Goal: Answer question/provide support

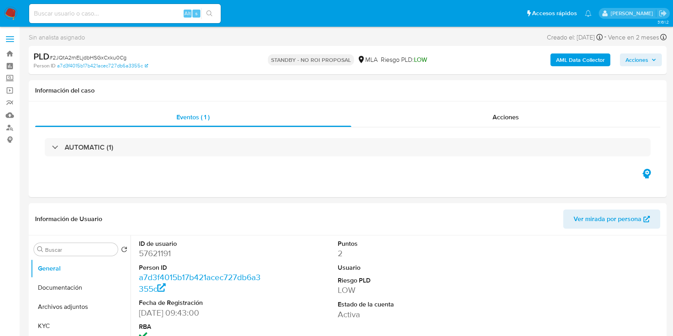
select select "10"
click at [130, 5] on div "Alt s" at bounding box center [125, 13] width 192 height 19
click at [131, 11] on input at bounding box center [125, 13] width 192 height 10
paste input "evlyXZBUx3WAelg2IEzLfP7u"
type input "evlyXZBUx3WAelg2IEzLfP7u"
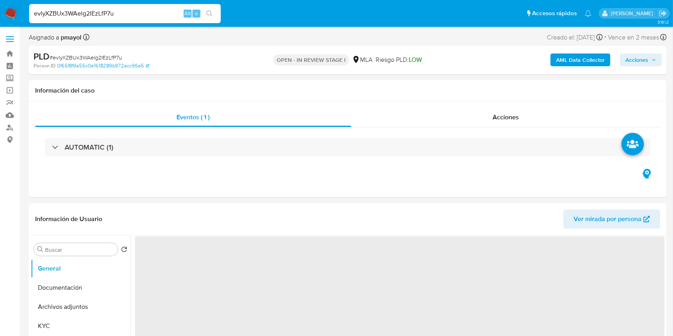
select select "10"
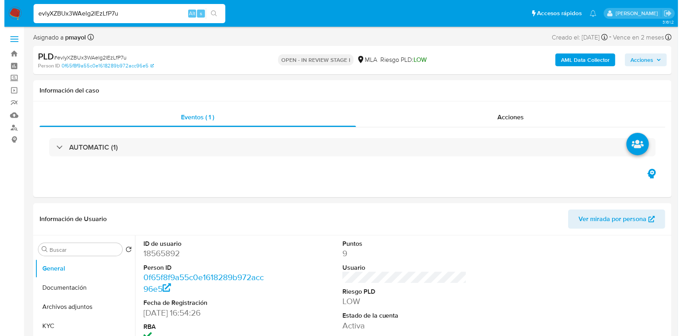
scroll to position [66, 0]
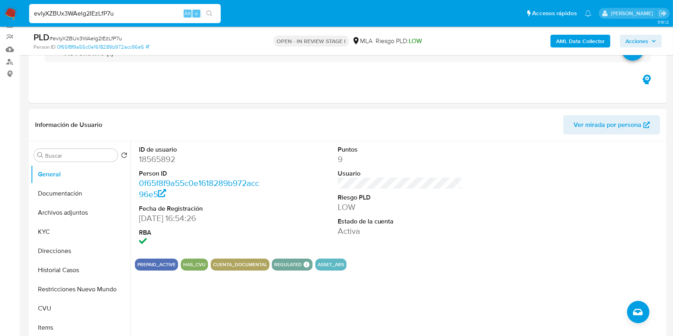
click at [163, 161] on dd "18565892" at bounding box center [201, 159] width 125 height 11
copy dd "18565892"
click at [76, 202] on button "Documentación" at bounding box center [77, 193] width 93 height 19
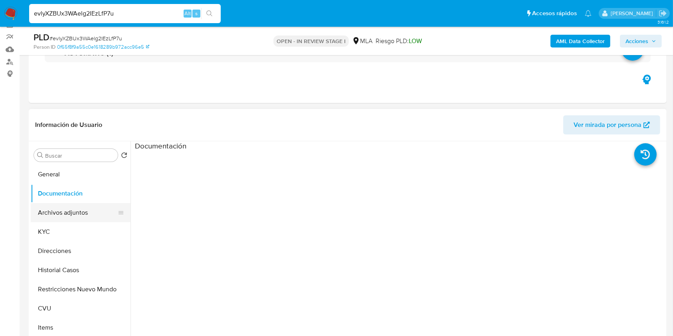
click at [77, 211] on button "Archivos adjuntos" at bounding box center [77, 212] width 93 height 19
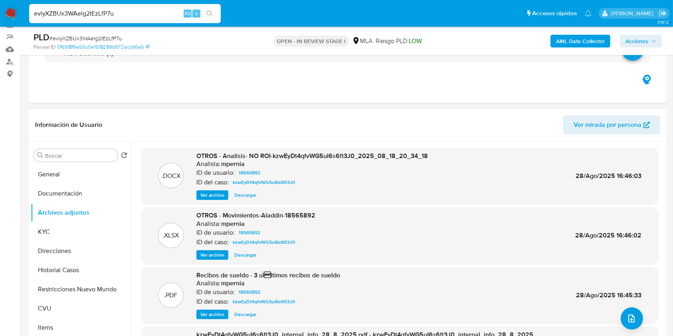
click at [214, 197] on span "Ver archivo" at bounding box center [212, 195] width 24 height 8
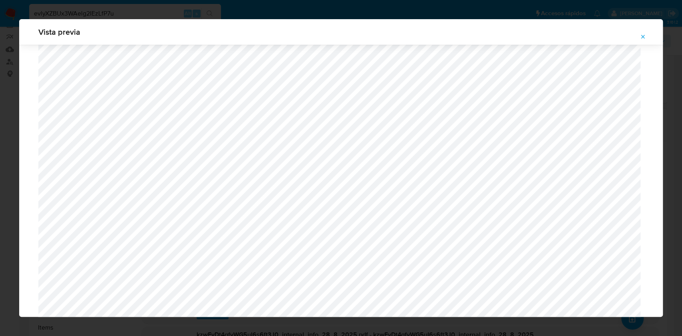
scroll to position [556, 0]
click at [642, 39] on icon "Attachment preview" at bounding box center [642, 37] width 6 height 6
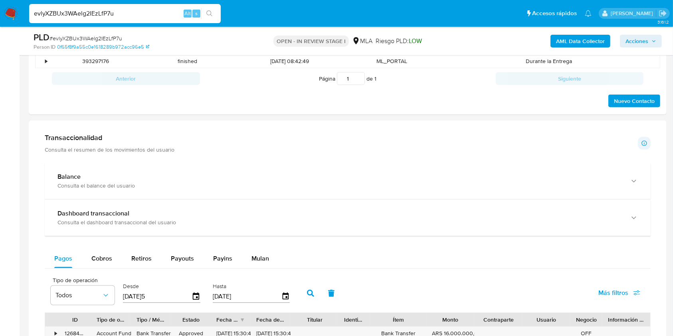
scroll to position [298, 0]
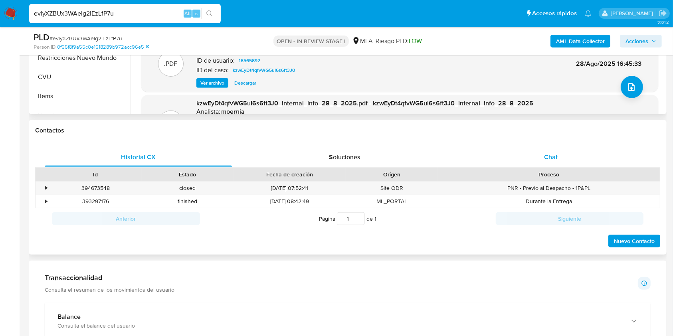
click at [578, 151] on div "Chat" at bounding box center [551, 157] width 187 height 19
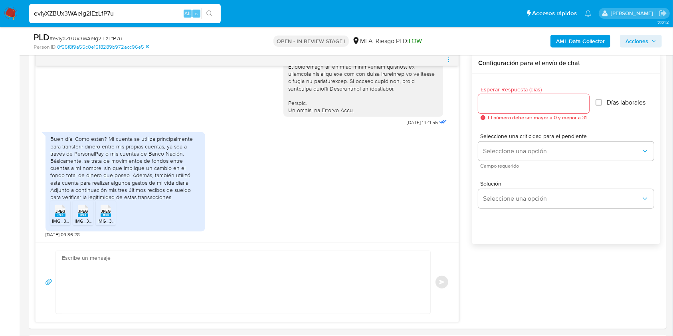
scroll to position [413, 0]
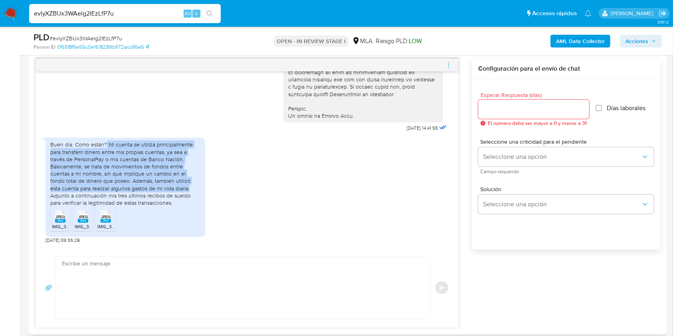
drag, startPoint x: 106, startPoint y: 144, endPoint x: 178, endPoint y: 189, distance: 85.0
click at [178, 189] on div "Buen día. Como están? Mi cuenta se utiliza principalmente para transferir diner…" at bounding box center [125, 173] width 150 height 65
copy div "Mi cuenta se utiliza principalmente para transferir dinero entre mis propias cu…"
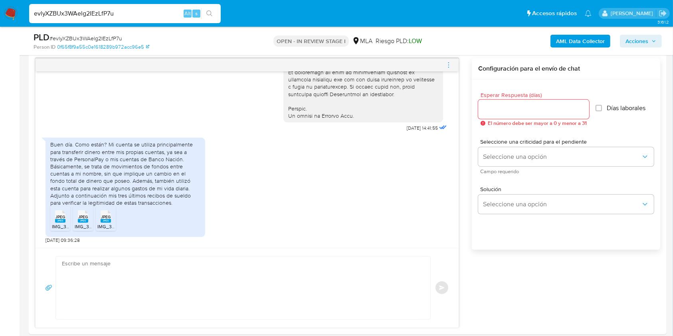
click at [107, 37] on span "# evlyXZBUx3WAelg2IEzLfP7u" at bounding box center [86, 38] width 73 height 8
copy span "evlyXZBUx3WAelg2IEzLfP7u"
click at [164, 300] on textarea at bounding box center [241, 288] width 359 height 63
paste textarea "Hola, ¡Muchas gracias por tu respuesta! Confirmamos la recepción de la document…"
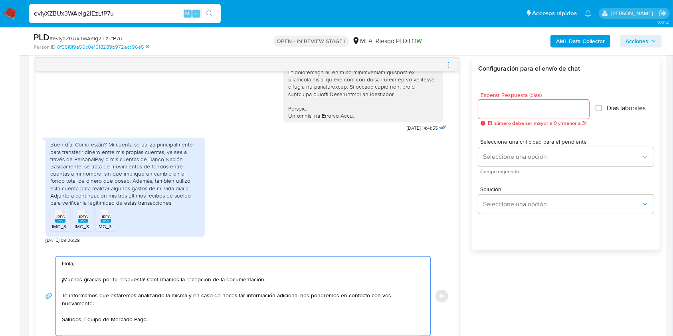
click at [86, 312] on textarea "Hola, ¡Muchas gracias por tu respuesta! Confirmamos la recepción de la document…" at bounding box center [241, 296] width 359 height 79
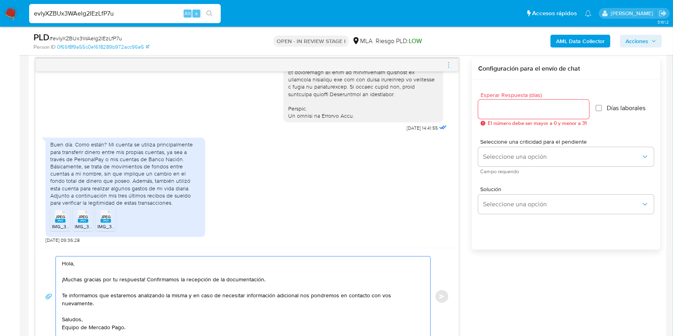
type textarea "Hola, ¡Muchas gracias por tu respuesta! Confirmamos la recepción de la document…"
click at [516, 108] on input "Esperar Respuesta (días)" at bounding box center [533, 109] width 111 height 10
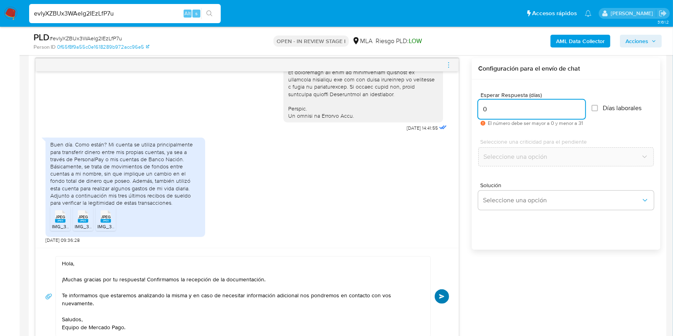
type input "0"
click at [440, 294] on span "Enviar" at bounding box center [442, 296] width 6 height 5
click at [451, 64] on icon "menu-action" at bounding box center [448, 65] width 7 height 7
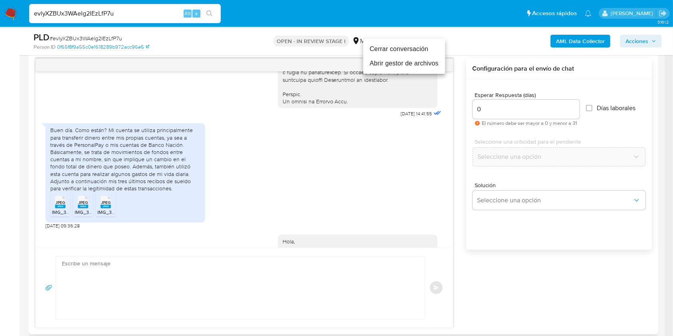
scroll to position [496, 0]
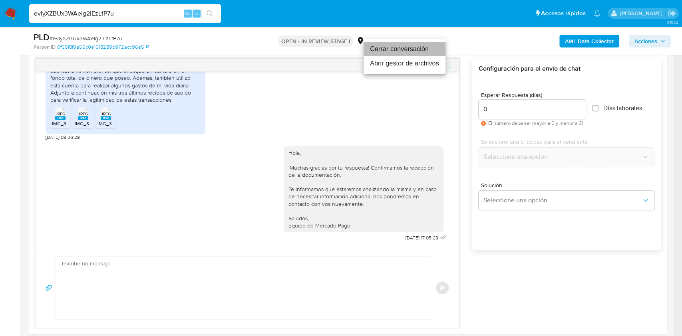
click at [390, 46] on li "Cerrar conversación" at bounding box center [404, 49] width 82 height 14
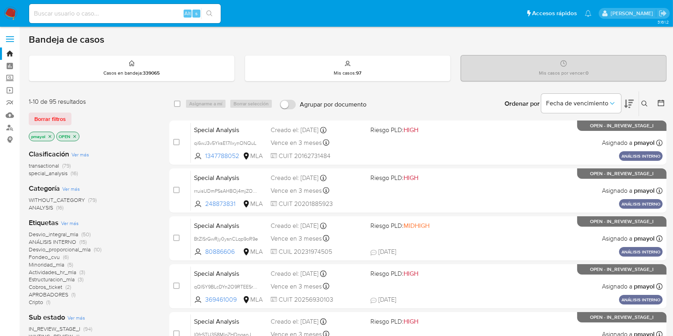
click at [648, 104] on icon at bounding box center [645, 104] width 6 height 6
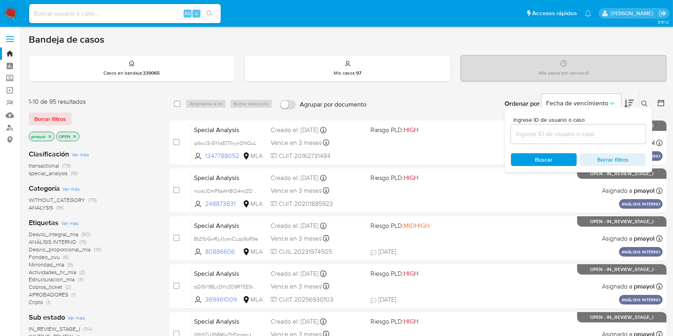
click at [575, 137] on input at bounding box center [578, 134] width 135 height 10
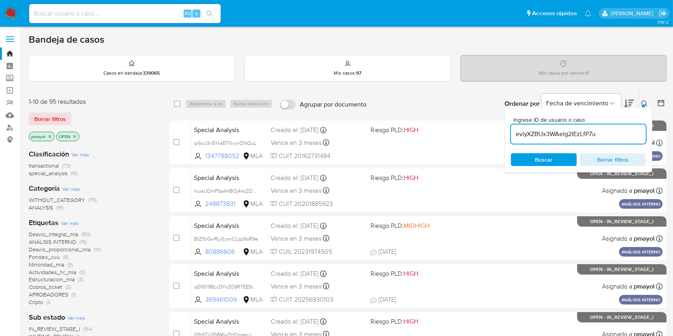
type input "evlyXZBUx3WAelg2IEzLfP7u"
drag, startPoint x: 575, startPoint y: 137, endPoint x: 557, endPoint y: 153, distance: 24.0
click at [557, 153] on button "Buscar" at bounding box center [544, 159] width 66 height 13
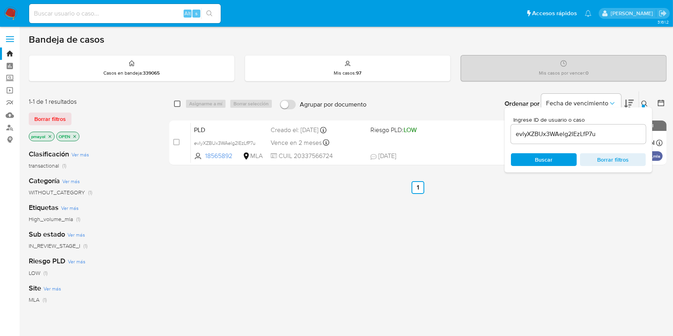
click at [175, 102] on input "checkbox" at bounding box center [177, 104] width 6 height 6
checkbox input "true"
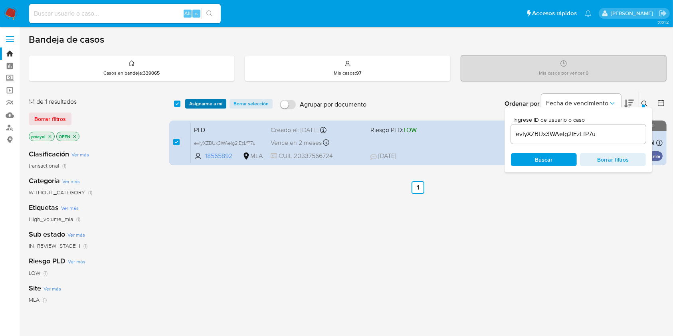
click at [217, 104] on span "Asignarme a mí" at bounding box center [205, 104] width 33 height 8
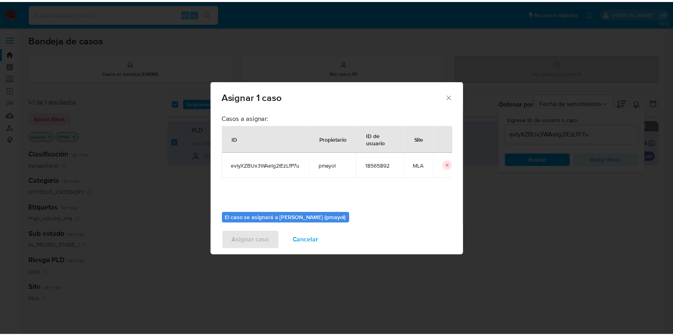
scroll to position [41, 0]
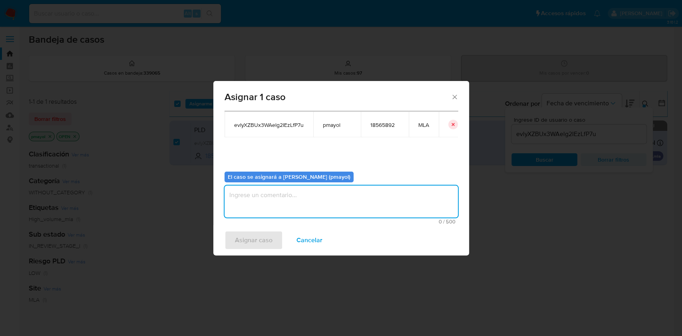
click at [350, 209] on textarea "assign-modal" at bounding box center [340, 202] width 233 height 32
type textarea "Asignación"
click at [259, 234] on span "Asignar caso" at bounding box center [254, 241] width 38 height 18
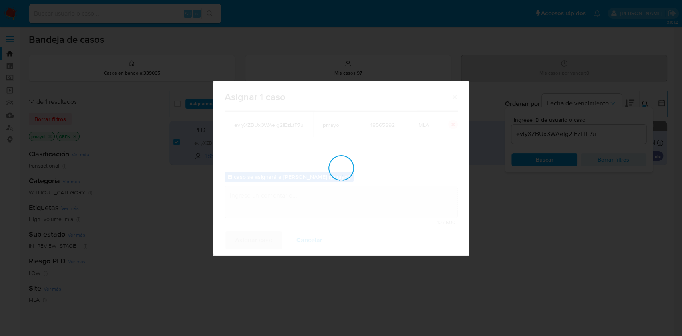
checkbox input "false"
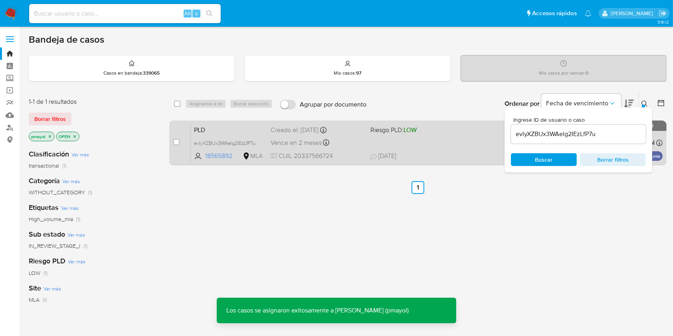
click at [447, 147] on div "PLD evlyXZBUx3WAelg2IEzLfP7u 18565892 MLA Riesgo PLD: LOW Creado el: 12/09/2025…" at bounding box center [427, 143] width 472 height 40
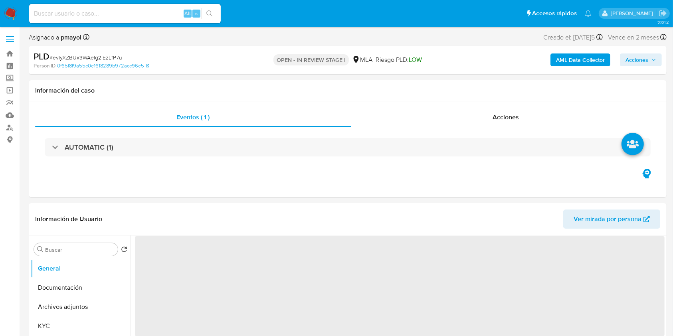
select select "10"
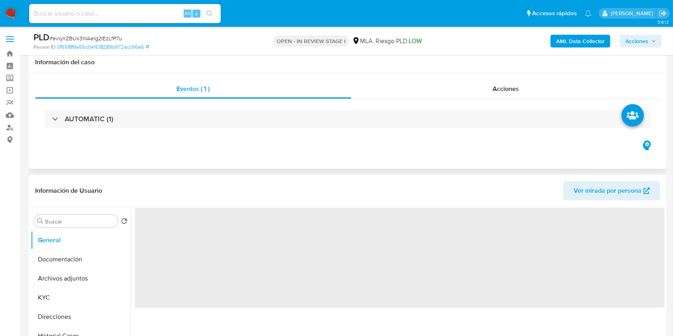
scroll to position [83, 0]
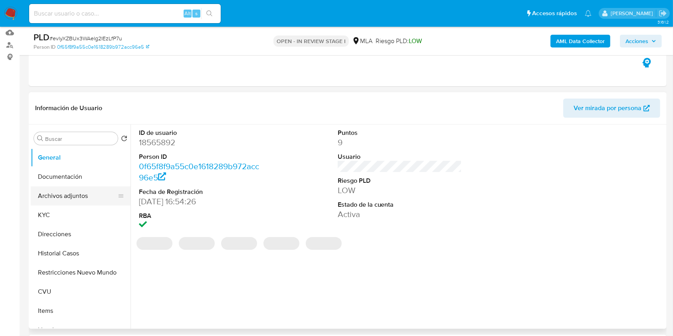
click at [86, 198] on button "Archivos adjuntos" at bounding box center [77, 196] width 93 height 19
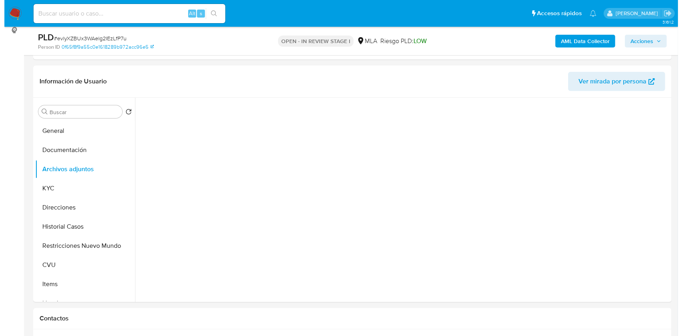
scroll to position [116, 0]
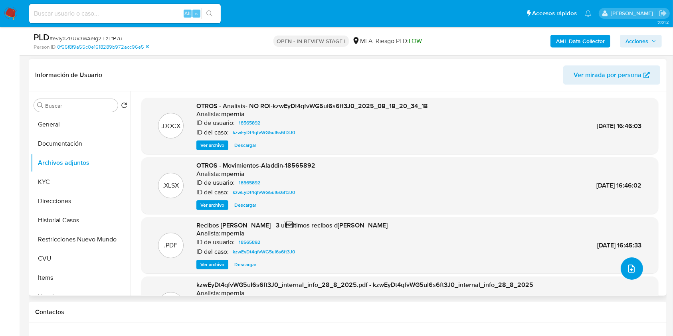
click at [622, 270] on button "upload-file" at bounding box center [632, 269] width 22 height 22
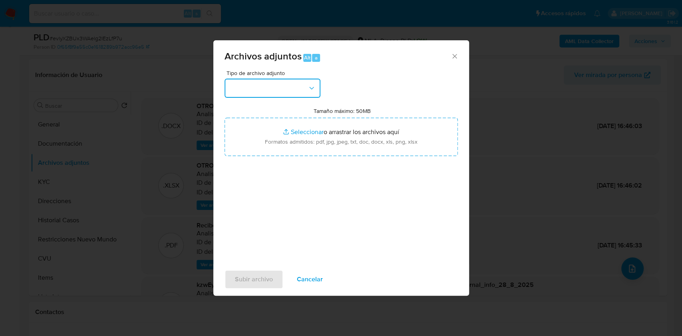
click at [312, 87] on icon "button" at bounding box center [311, 88] width 4 height 2
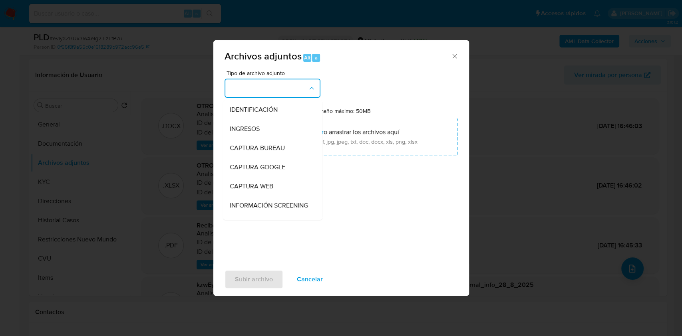
drag, startPoint x: 313, startPoint y: 127, endPoint x: 371, endPoint y: 85, distance: 71.8
click at [371, 85] on div "Tipo de archivo adjunto IDENTIFICACIÓN INGRESOS CAPTURA BUREAU CAPTURA GOOGLE C…" at bounding box center [340, 164] width 233 height 189
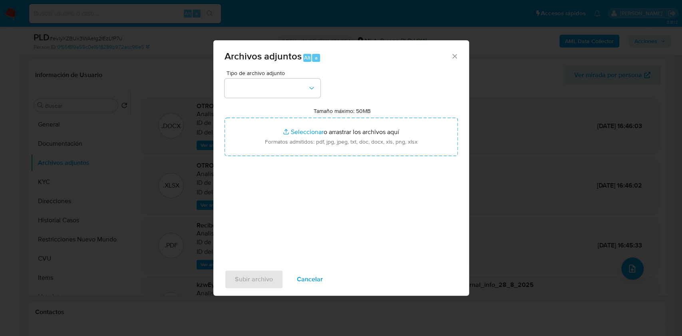
click at [451, 55] on icon "Cerrar" at bounding box center [455, 56] width 8 height 8
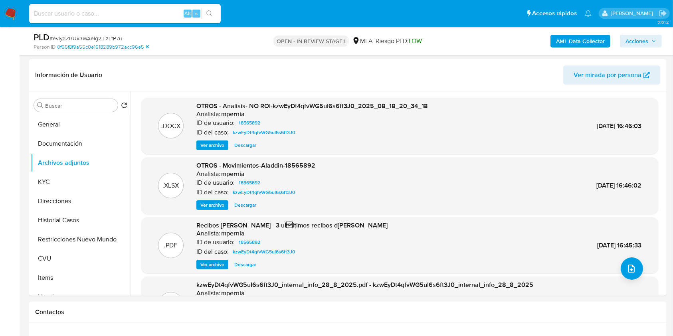
click at [572, 42] on b "AML Data Collector" at bounding box center [580, 41] width 49 height 13
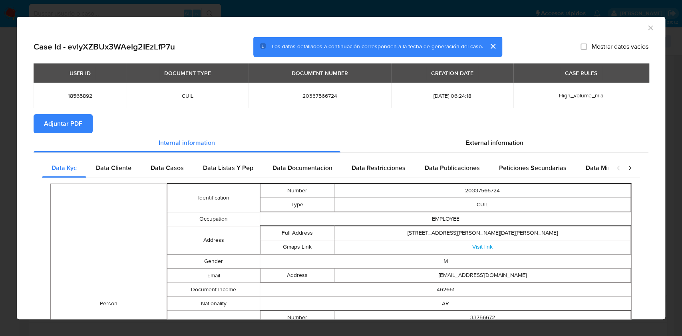
click at [77, 125] on span "Adjuntar PDF" at bounding box center [63, 124] width 38 height 18
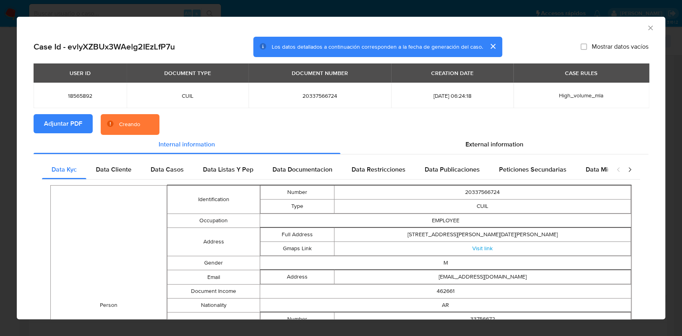
click at [645, 28] on div "AML Data Collector" at bounding box center [341, 27] width 648 height 20
click at [646, 28] on icon "Cerrar ventana" at bounding box center [650, 28] width 8 height 8
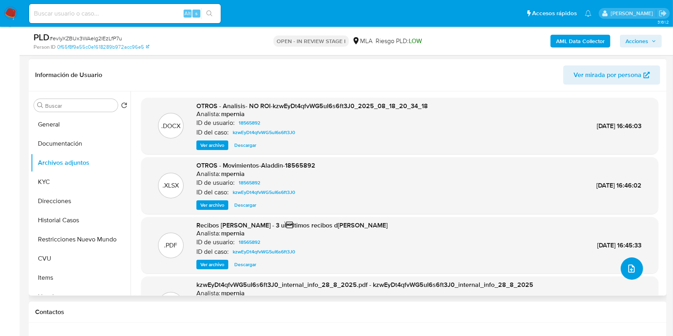
click at [627, 264] on span "upload-file" at bounding box center [632, 269] width 10 height 10
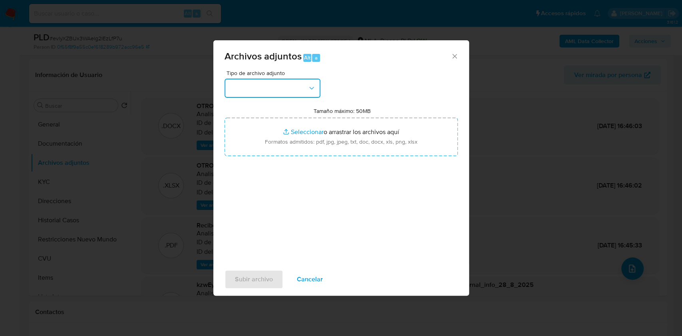
click at [306, 81] on button "button" at bounding box center [272, 88] width 96 height 19
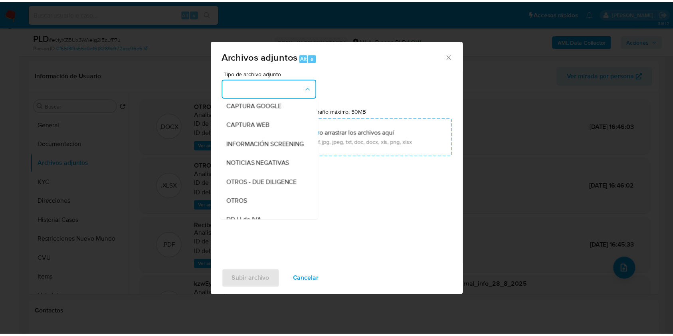
scroll to position [98, 0]
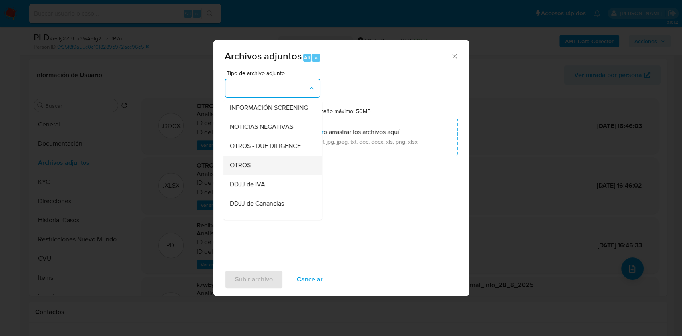
click at [271, 173] on div "OTROS" at bounding box center [269, 165] width 81 height 19
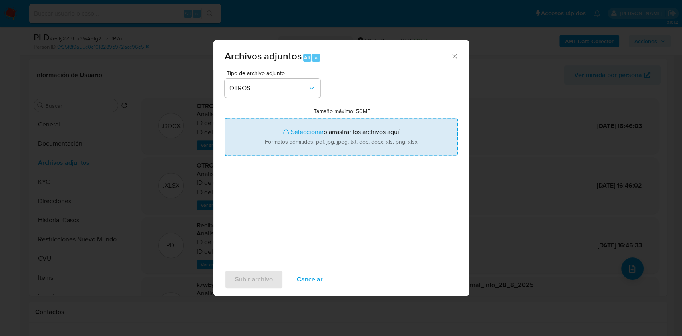
click at [318, 140] on input "Tamaño máximo: 50MB Seleccionar archivos" at bounding box center [340, 137] width 233 height 38
type input "C:\fakepath\Caselog evlyXZBUx3WAelg2IEzLfP7u.docx"
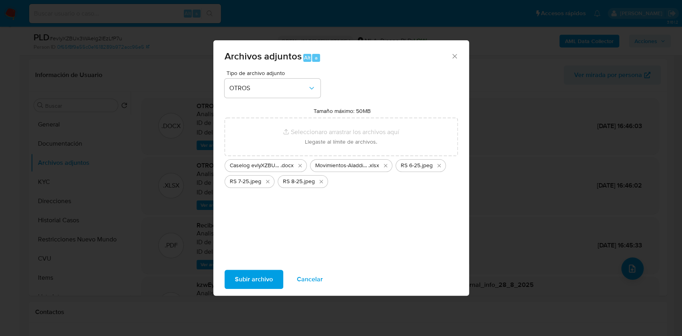
click at [265, 277] on span "Subir archivo" at bounding box center [254, 280] width 38 height 18
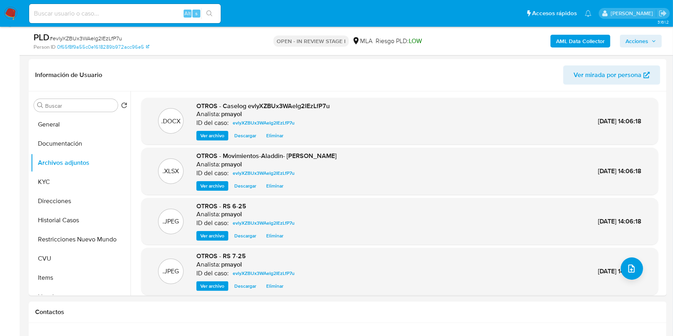
click at [655, 39] on icon "button" at bounding box center [654, 41] width 5 height 5
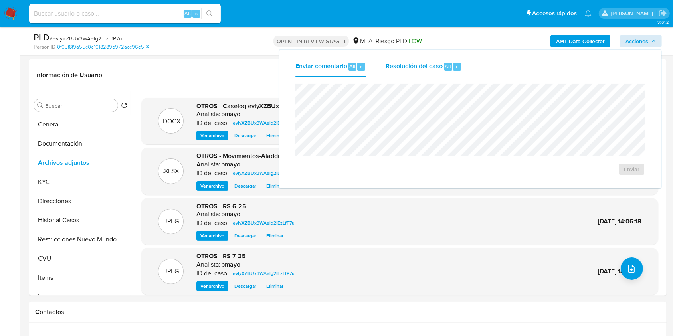
click at [422, 59] on div "Resolución del caso Alt r" at bounding box center [424, 66] width 76 height 21
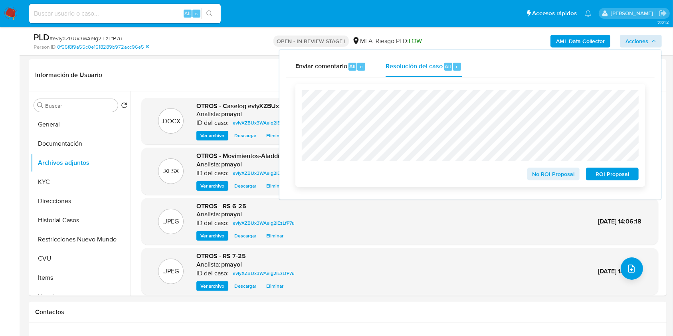
click at [546, 177] on span "No ROI Proposal" at bounding box center [554, 174] width 42 height 11
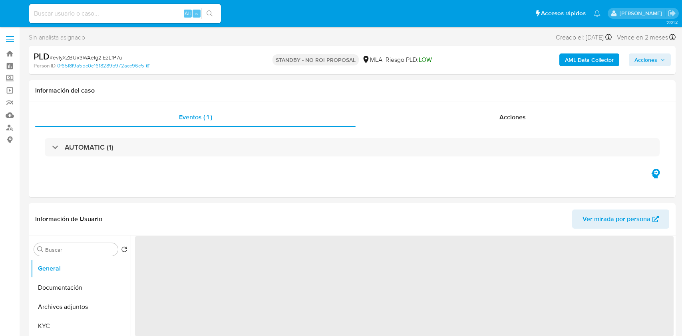
select select "10"
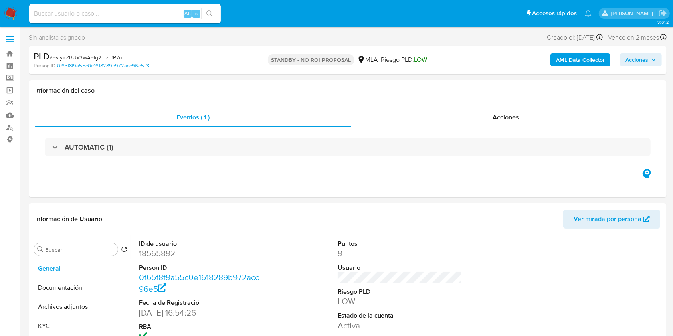
click at [101, 13] on input at bounding box center [125, 13] width 192 height 10
paste input "oXOpkdZlSRCOegLSBPuiqw6A"
type input "oXOpkdZlSRCOegLSBPuiqw6A"
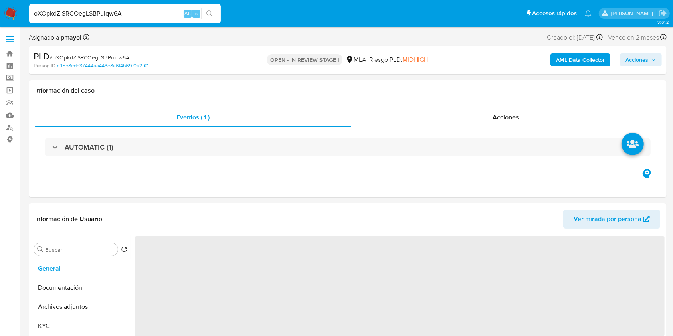
select select "10"
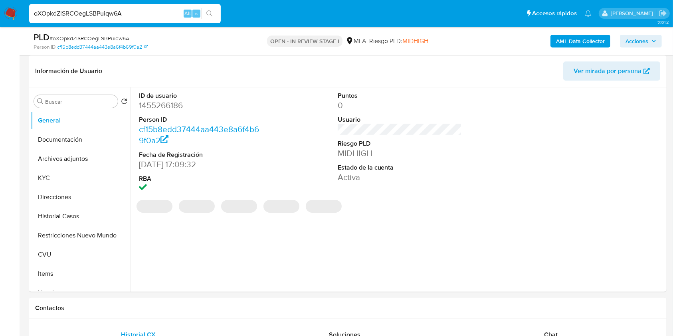
scroll to position [274, 0]
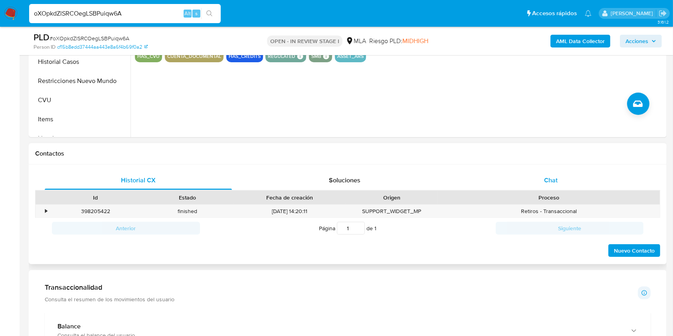
click at [540, 179] on div "Chat" at bounding box center [551, 180] width 187 height 19
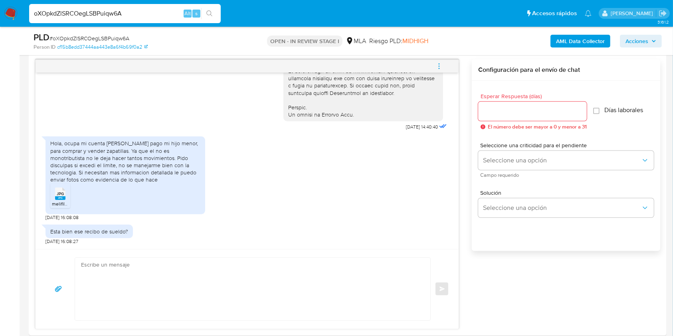
scroll to position [435, 0]
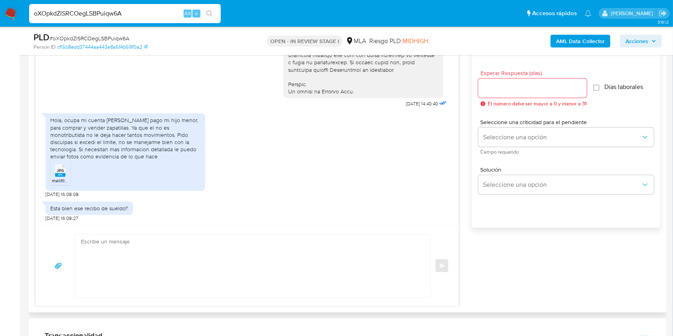
click at [54, 176] on div "JPG JPG" at bounding box center [60, 170] width 17 height 16
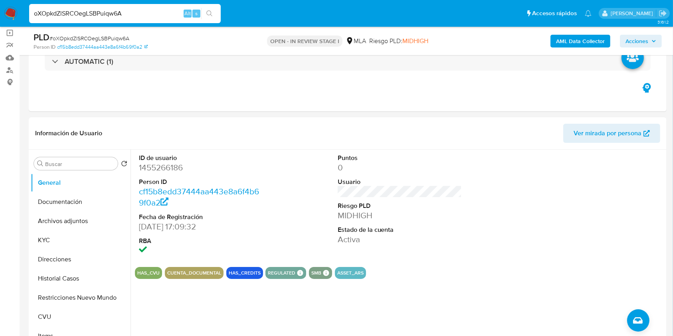
scroll to position [67, 0]
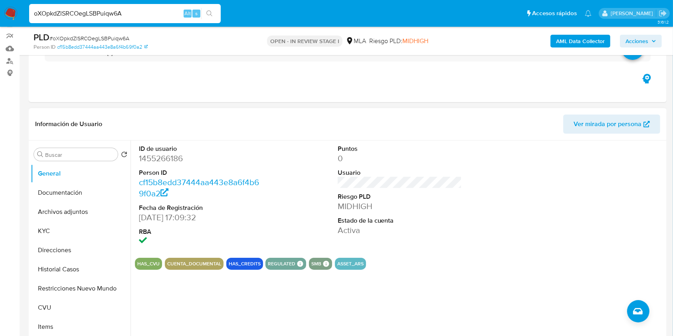
click at [164, 162] on dd "1455266186" at bounding box center [201, 158] width 125 height 11
copy dd "1455266186"
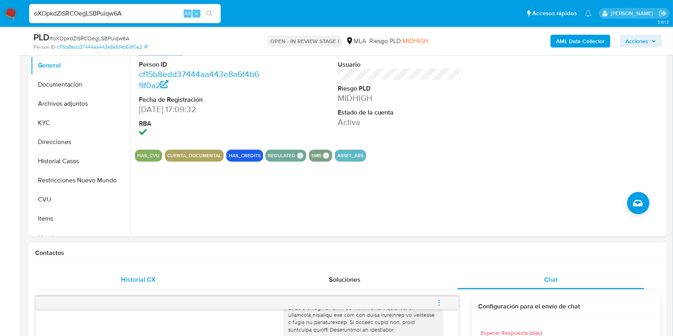
click at [137, 276] on span "Historial CX" at bounding box center [138, 279] width 35 height 9
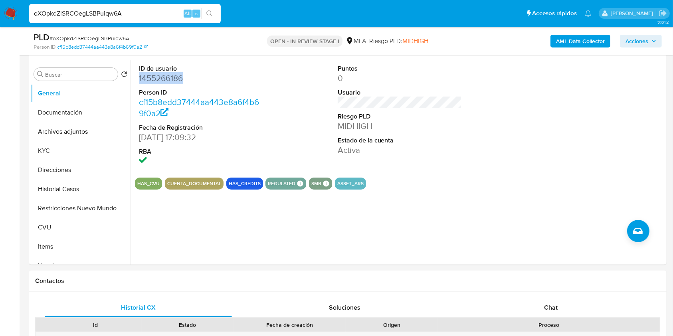
scroll to position [144, 0]
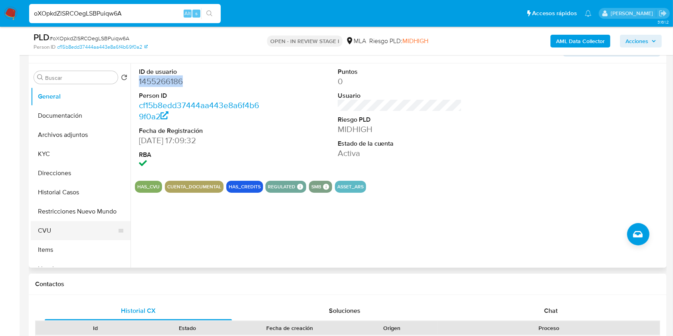
click at [47, 230] on button "CVU" at bounding box center [77, 230] width 93 height 19
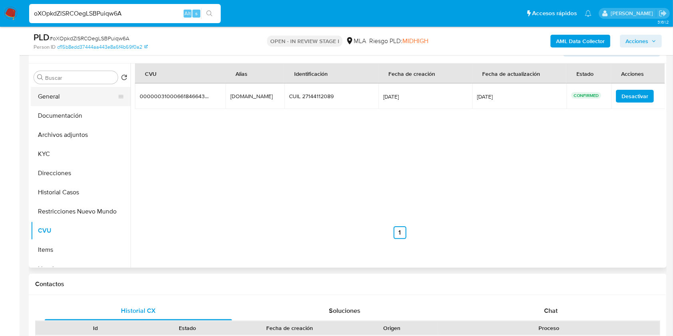
click at [66, 104] on button "General" at bounding box center [77, 96] width 93 height 19
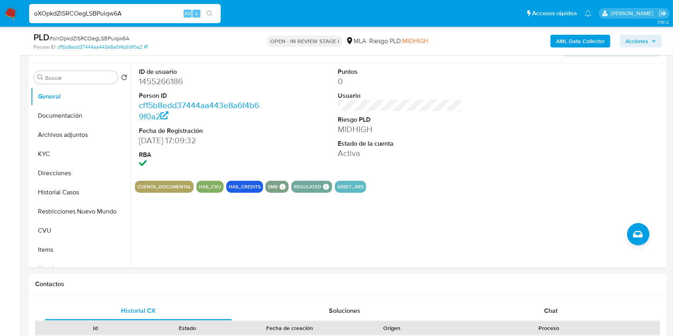
click at [574, 37] on b "AML Data Collector" at bounding box center [580, 41] width 49 height 13
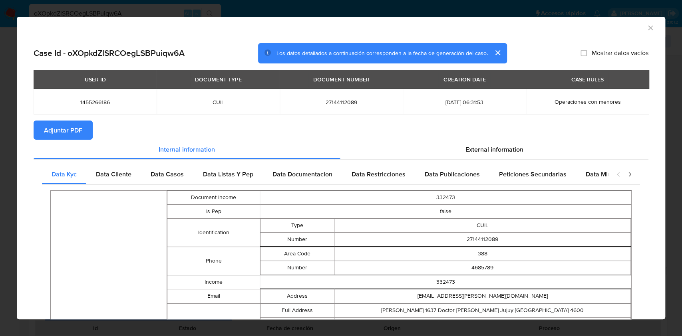
click at [81, 125] on span "Adjuntar PDF" at bounding box center [63, 130] width 38 height 18
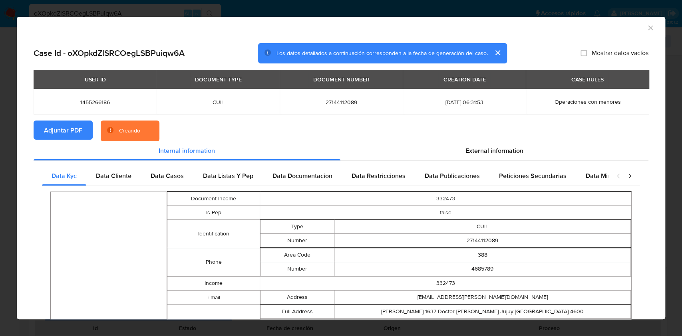
click at [646, 27] on icon "Cerrar ventana" at bounding box center [650, 28] width 8 height 8
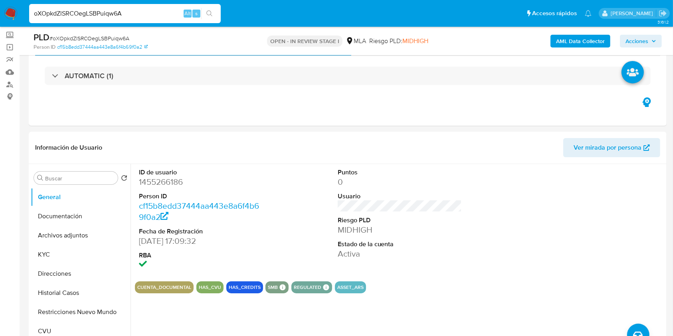
scroll to position [23, 0]
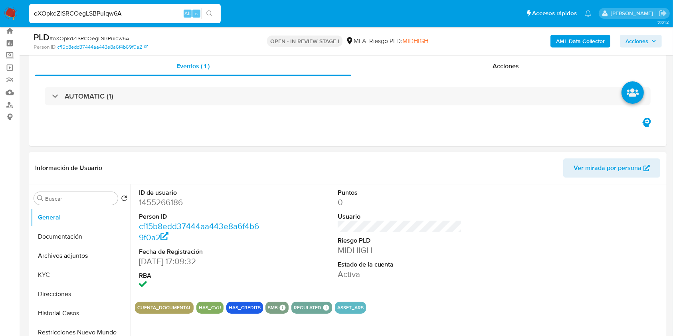
click at [620, 172] on span "Ver mirada por persona" at bounding box center [608, 168] width 68 height 19
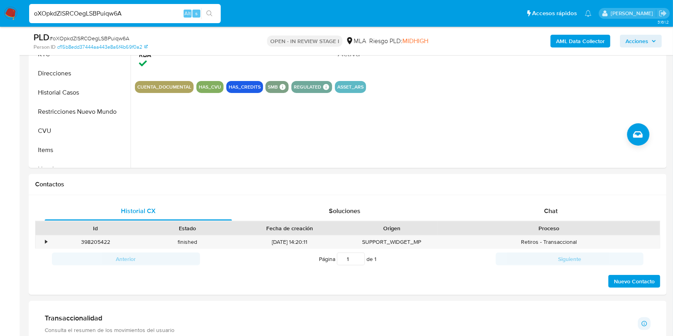
scroll to position [334, 0]
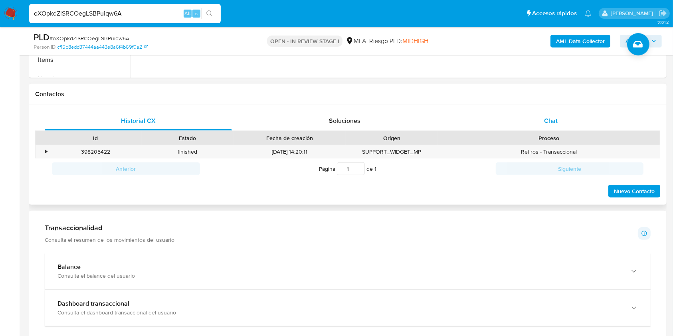
click at [579, 123] on div "Chat" at bounding box center [551, 120] width 187 height 19
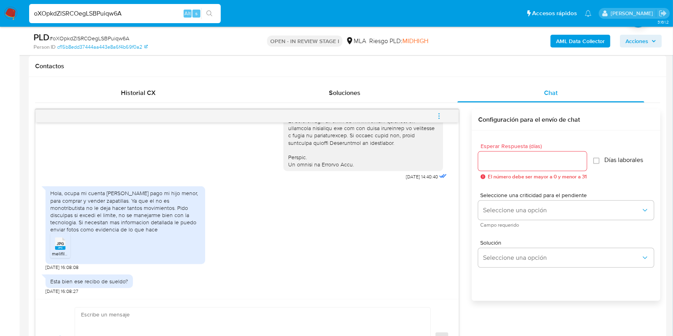
scroll to position [373, 0]
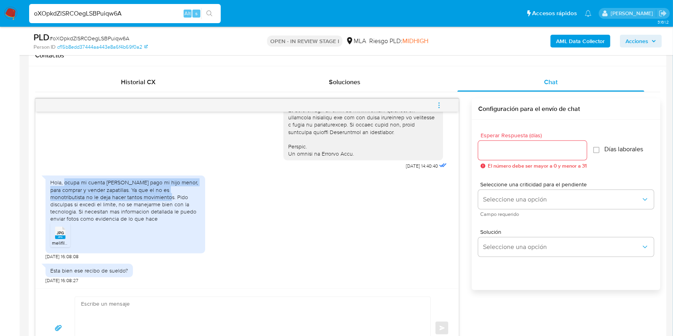
drag, startPoint x: 64, startPoint y: 184, endPoint x: 131, endPoint y: 196, distance: 68.7
click at [131, 196] on div "Hola, ocupa mi cuenta de mercado pago mi hijo menor, para comprar y vender zapa…" at bounding box center [125, 201] width 150 height 44
copy div "ocupa mi cuenta de mercado pago mi hijo menor, para comprar y vender zapatillas…"
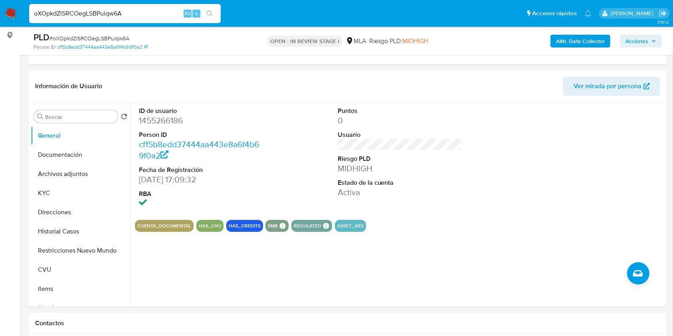
scroll to position [76, 0]
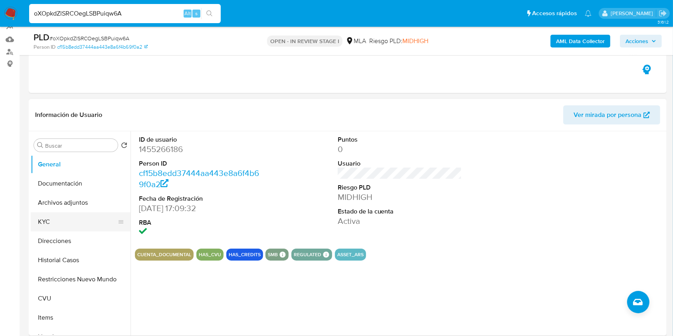
click at [46, 217] on button "KYC" at bounding box center [77, 221] width 93 height 19
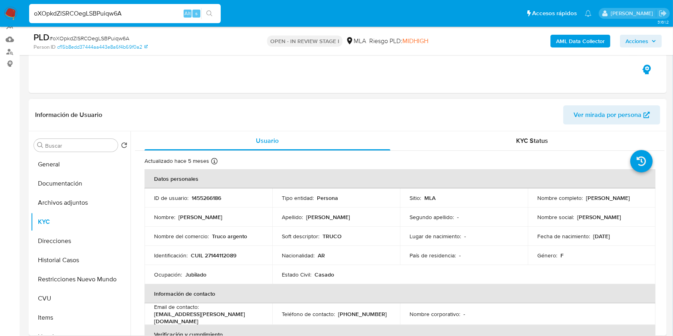
click at [226, 254] on p "CUIL 27144112089" at bounding box center [214, 255] width 46 height 7
copy p "27144112089"
click at [79, 38] on span "# oXOpkdZlSRCOegLSBPuiqw6A" at bounding box center [90, 38] width 80 height 8
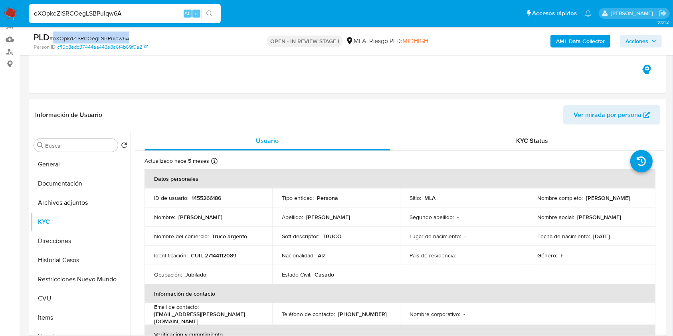
copy span "oXOpkdZlSRCOegLSBPuiqw6A"
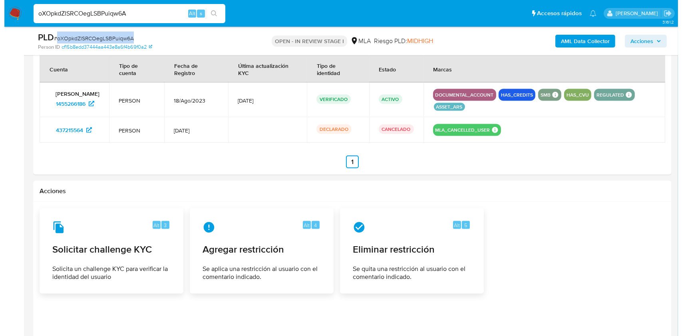
scroll to position [1264, 0]
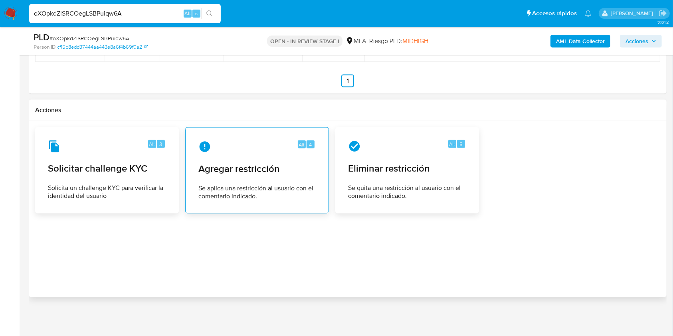
click at [222, 163] on span "Agregar restricción" at bounding box center [256, 169] width 117 height 12
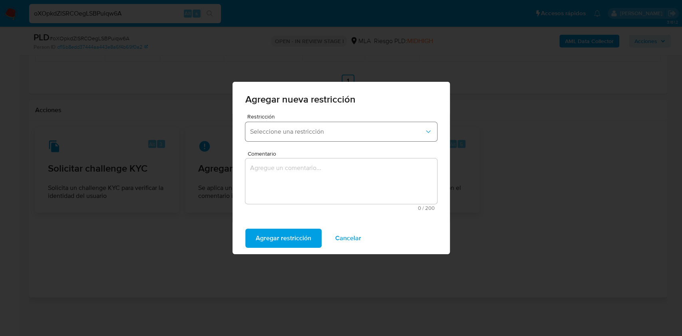
click at [415, 135] on span "Seleccione una restricción" at bounding box center [337, 132] width 174 height 8
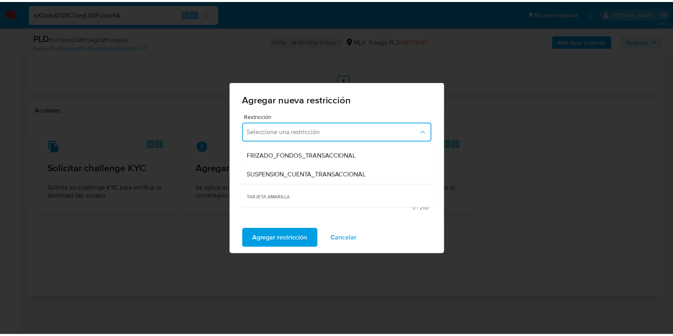
scroll to position [99, 0]
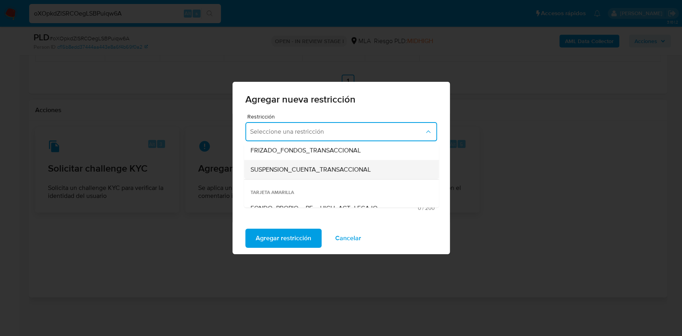
click at [377, 174] on div "SUSPENSION_CUENTA_TRANSACCIONAL" at bounding box center [338, 169] width 177 height 19
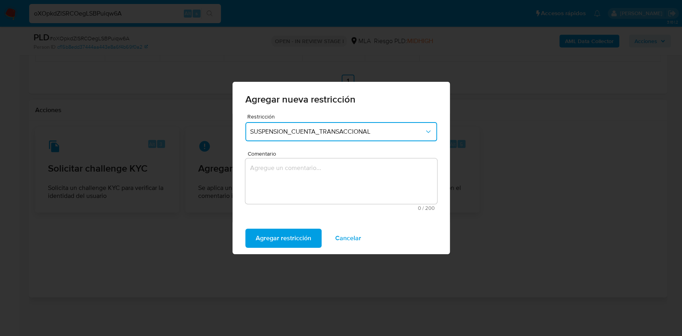
click at [338, 185] on textarea "Comentario" at bounding box center [341, 182] width 192 height 46
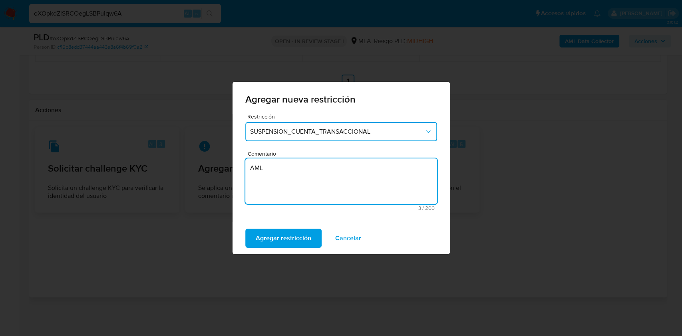
type textarea "AML"
click at [300, 226] on div "Agregar restricción Cancelar" at bounding box center [340, 238] width 217 height 32
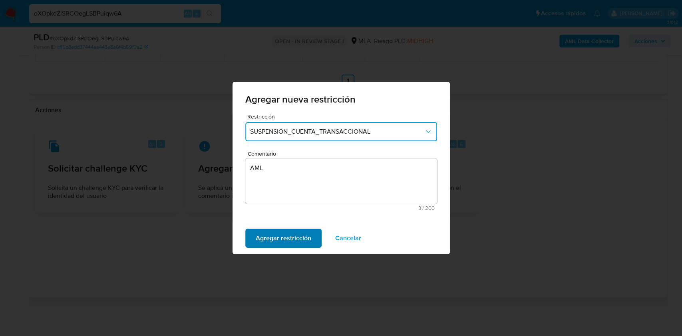
click at [294, 244] on span "Agregar restricción" at bounding box center [284, 239] width 56 height 18
click at [277, 236] on span "Confirmar" at bounding box center [270, 239] width 29 height 18
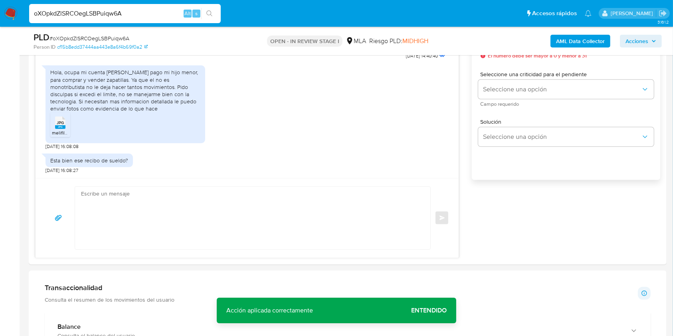
scroll to position [505, 0]
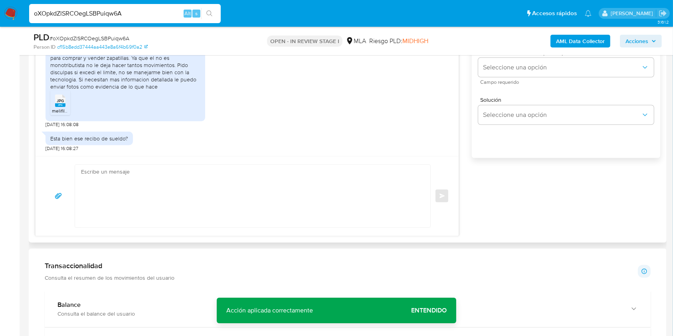
click at [220, 173] on textarea at bounding box center [250, 196] width 339 height 63
paste textarea "Hola, Muchas gracias por la respuesta. Analizamos tu caso y notamos que la info…"
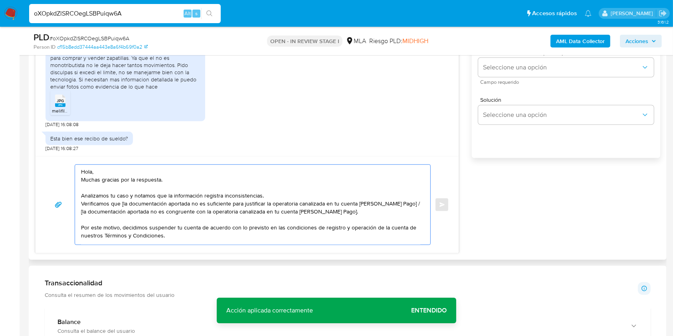
scroll to position [45, 0]
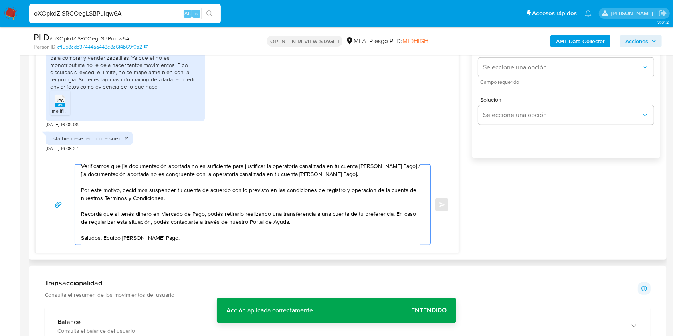
click at [160, 183] on textarea "Hola, Muchas gracias por la respuesta. Analizamos tu caso y notamos que la info…" at bounding box center [250, 205] width 339 height 80
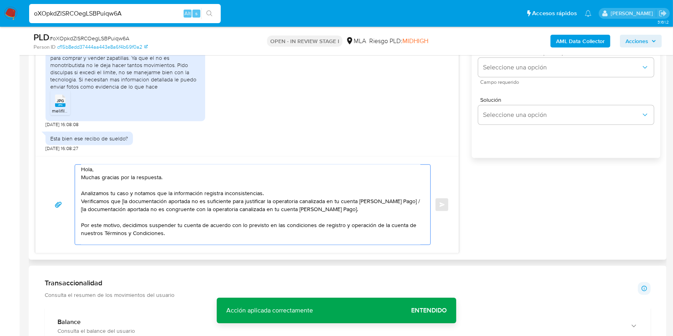
click at [84, 202] on textarea "Hola, Muchas gracias por la respuesta. Analizamos tu caso y notamos que la info…" at bounding box center [250, 205] width 339 height 80
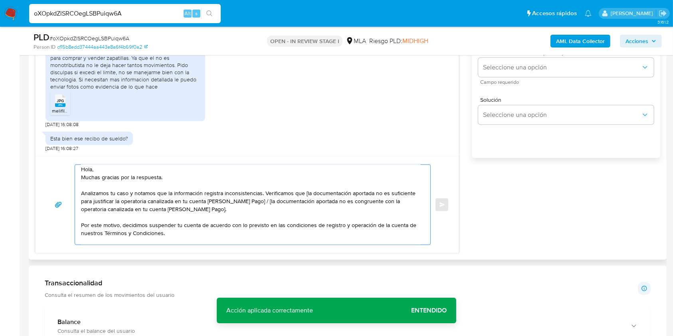
click at [304, 195] on textarea "Hola, Muchas gracias por la respuesta. Analizamos tu caso y notamos que la info…" at bounding box center [250, 205] width 339 height 80
drag, startPoint x: 226, startPoint y: 208, endPoint x: 250, endPoint y: 201, distance: 24.4
click at [250, 201] on textarea "Hola, Muchas gracias por la respuesta. Analizamos tu caso y notamos que la info…" at bounding box center [250, 205] width 339 height 80
click at [268, 210] on textarea "Hola, Muchas gracias por la respuesta. Analizamos tu caso y notamos que la info…" at bounding box center [250, 205] width 339 height 80
drag, startPoint x: 261, startPoint y: 203, endPoint x: 304, endPoint y: 193, distance: 44.0
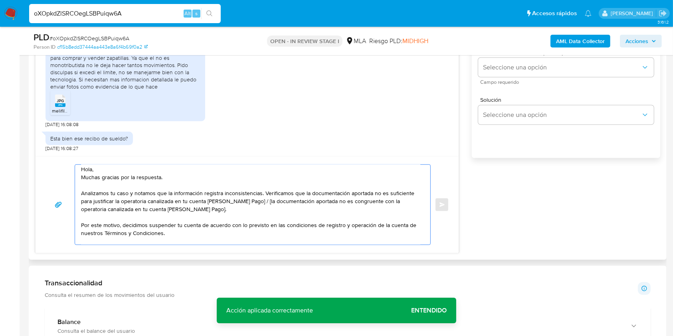
click at [304, 193] on textarea "Hola, Muchas gracias por la respuesta. Analizamos tu caso y notamos que la info…" at bounding box center [250, 205] width 339 height 80
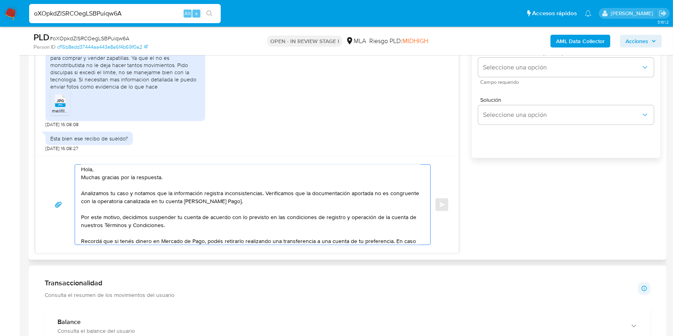
click at [286, 206] on textarea "Hola, Muchas gracias por la respuesta. Analizamos tu caso y notamos que la info…" at bounding box center [250, 205] width 339 height 80
click at [274, 202] on textarea "Hola, Muchas gracias por la respuesta. Analizamos tu caso y notamos que la info…" at bounding box center [250, 205] width 339 height 80
drag, startPoint x: 421, startPoint y: 194, endPoint x: 414, endPoint y: 212, distance: 18.8
click at [414, 212] on div "Hola, Muchas gracias por la respuesta. Analizamos tu caso y notamos que la info…" at bounding box center [250, 205] width 351 height 80
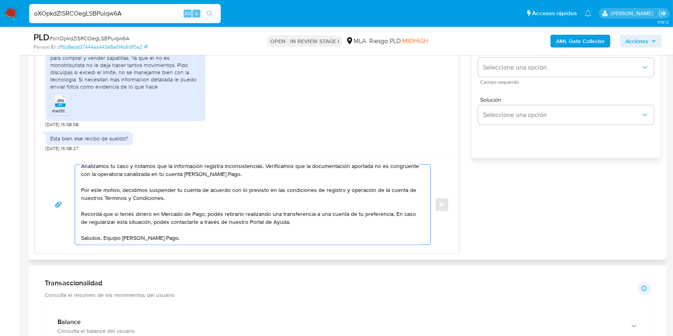
scroll to position [40, 0]
click at [109, 230] on textarea "Hola, Muchas gracias por la respuesta. Analizamos tu caso y notamos que la info…" at bounding box center [250, 205] width 339 height 80
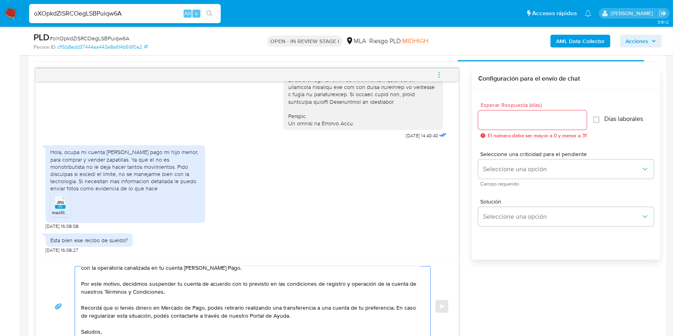
scroll to position [436, 0]
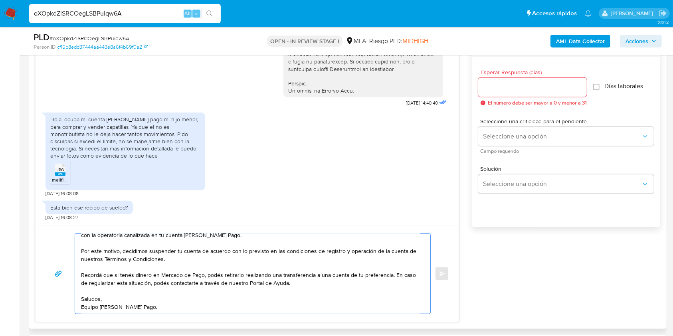
type textarea "Hola, Muchas gracias por la respuesta. Analizamos tu caso y notamos que la info…"
click at [510, 88] on input "Esperar Respuesta (días)" at bounding box center [532, 87] width 109 height 10
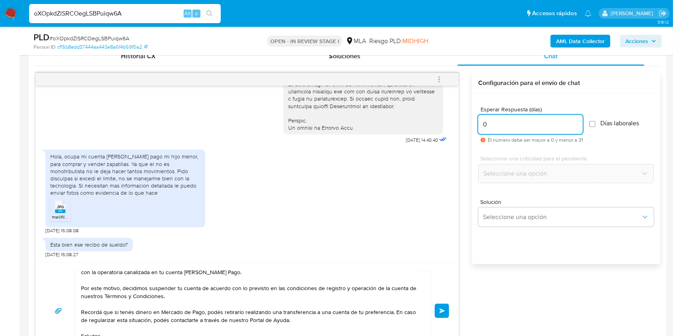
scroll to position [393, 0]
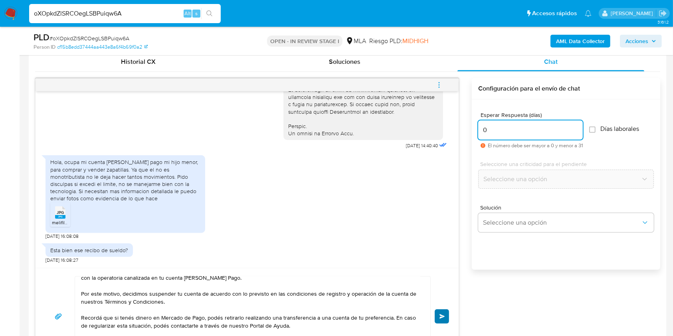
type input "0"
click at [445, 321] on button "Enviar" at bounding box center [442, 317] width 14 height 14
click at [440, 78] on span "menu-action" at bounding box center [439, 84] width 7 height 19
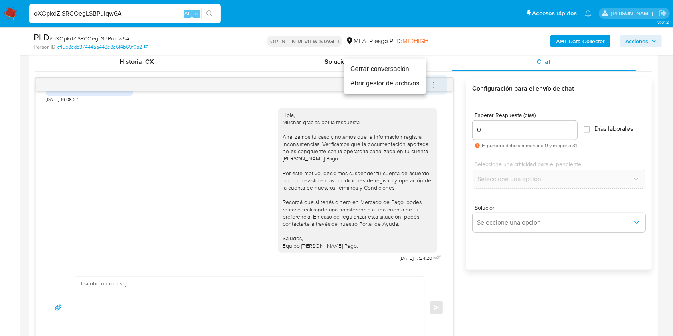
scroll to position [0, 0]
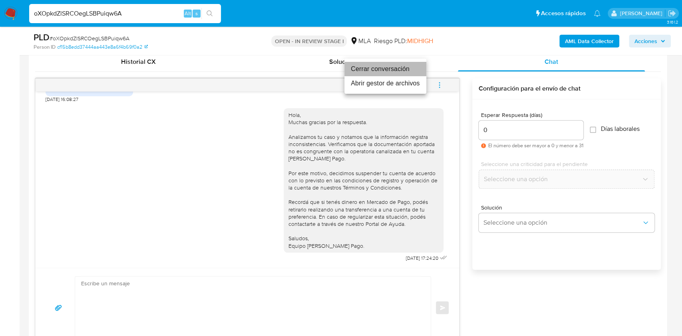
click at [373, 67] on li "Cerrar conversación" at bounding box center [385, 69] width 82 height 14
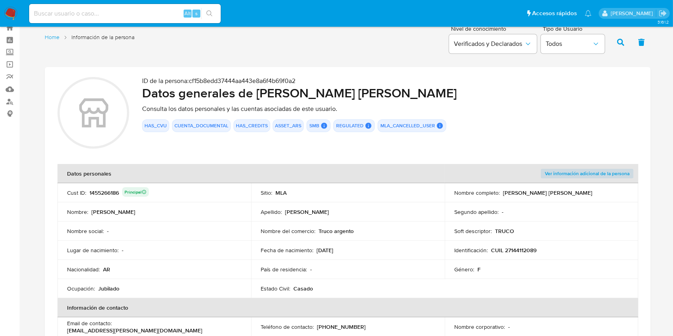
scroll to position [38, 0]
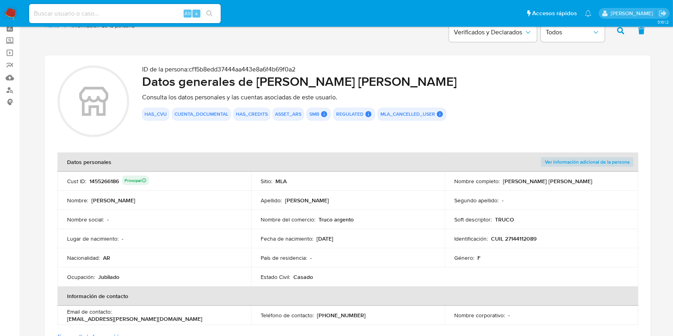
drag, startPoint x: 653, startPoint y: 48, endPoint x: 643, endPoint y: 79, distance: 32.1
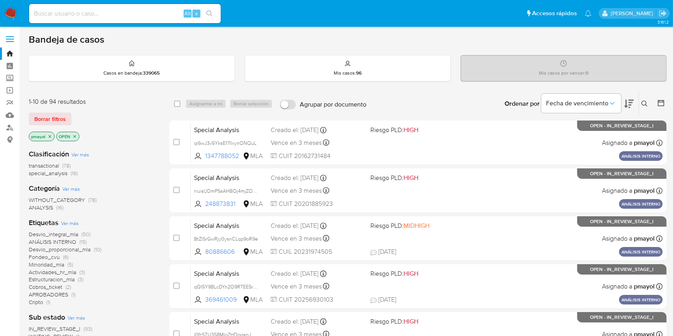
click at [644, 101] on icon at bounding box center [645, 104] width 6 height 6
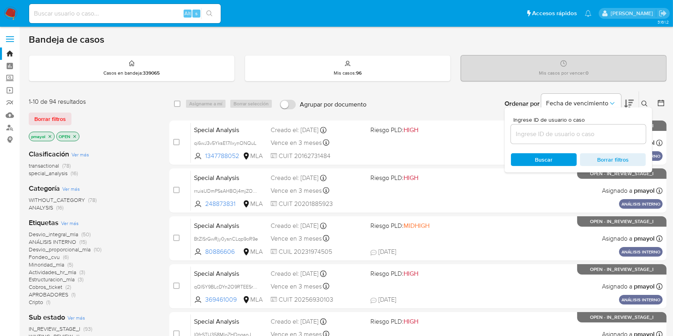
click at [564, 137] on input at bounding box center [578, 134] width 135 height 10
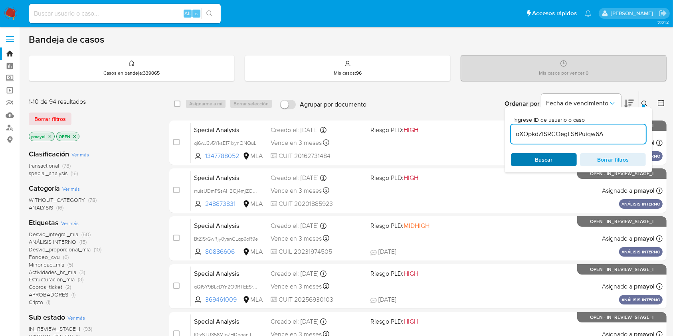
type input "oXOpkdZlSRCOegLSBPuiqw6A"
click at [546, 158] on span "Buscar" at bounding box center [545, 159] width 18 height 13
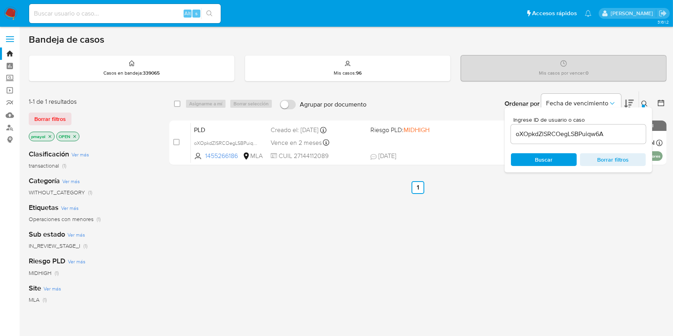
click at [177, 107] on div "select-all-cases-checkbox" at bounding box center [179, 104] width 10 height 10
click at [177, 105] on input "checkbox" at bounding box center [177, 104] width 6 height 6
checkbox input "true"
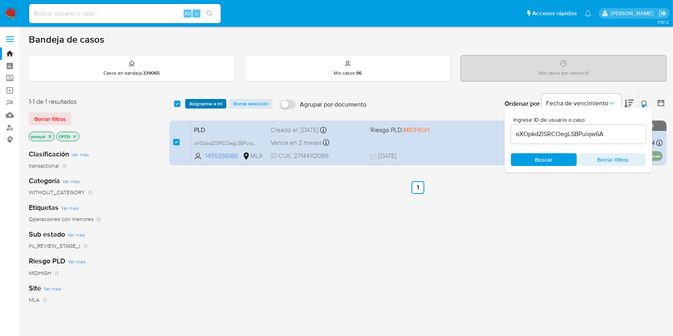
click at [199, 102] on span "Asignarme a mí" at bounding box center [205, 104] width 33 height 8
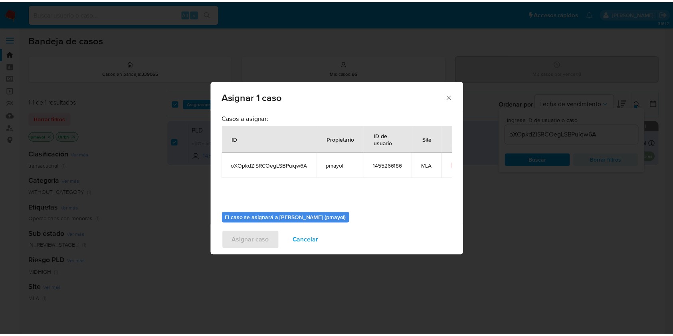
scroll to position [41, 0]
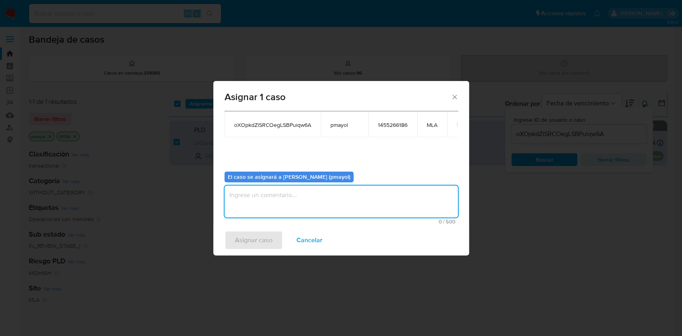
click at [403, 201] on textarea "assign-modal" at bounding box center [340, 202] width 233 height 32
type textarea "Asignación"
click at [259, 241] on span "Asignar caso" at bounding box center [254, 241] width 38 height 18
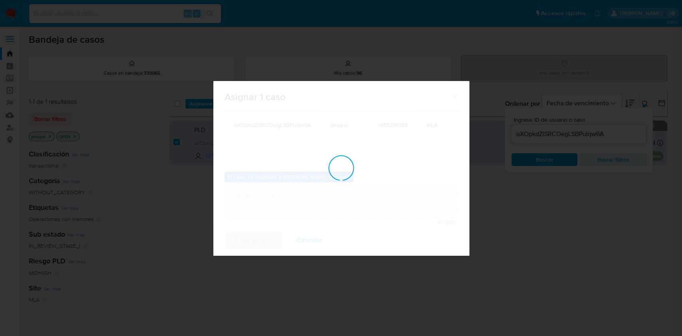
checkbox input "false"
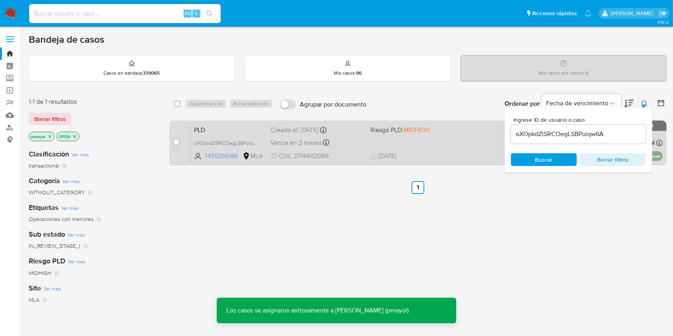
click at [445, 129] on span "Riesgo PLD: MIDHIGH" at bounding box center [417, 129] width 93 height 10
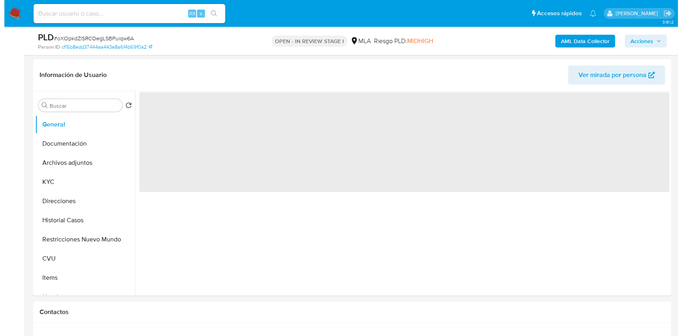
scroll to position [120, 0]
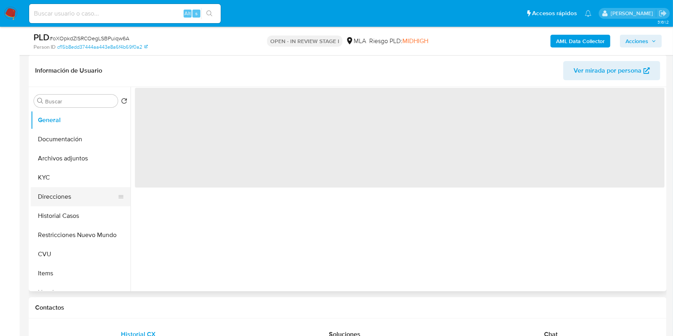
select select "10"
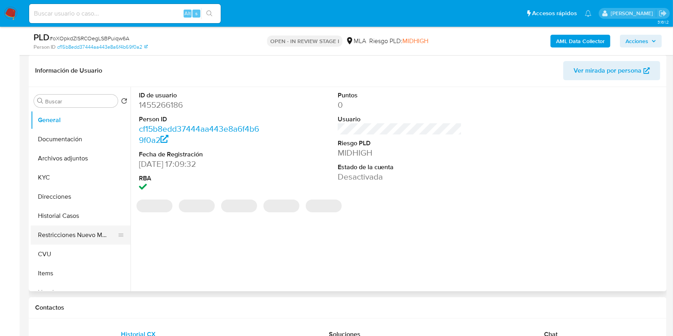
click at [77, 232] on button "Restricciones Nuevo Mundo" at bounding box center [77, 235] width 93 height 19
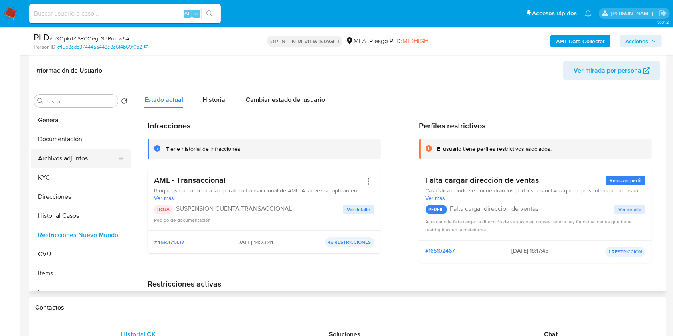
click at [71, 155] on button "Archivos adjuntos" at bounding box center [77, 158] width 93 height 19
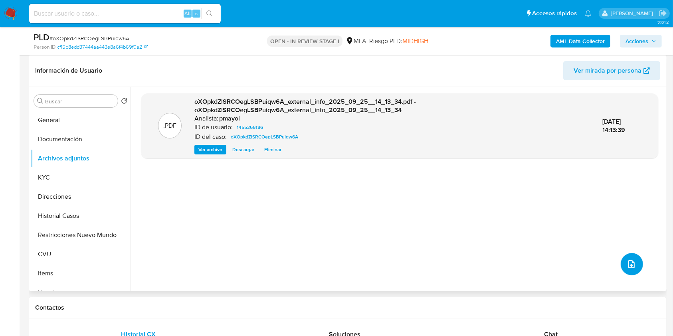
click at [629, 263] on icon "upload-file" at bounding box center [632, 265] width 10 height 10
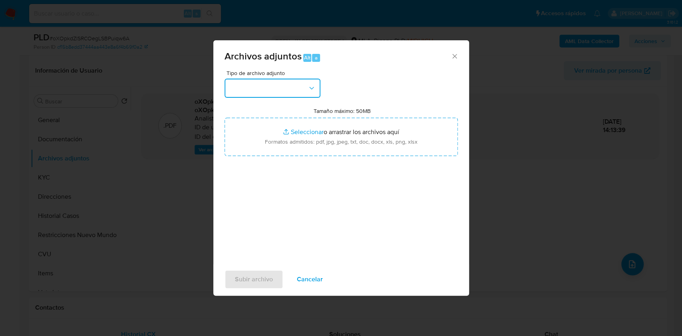
click at [294, 83] on button "button" at bounding box center [272, 88] width 96 height 19
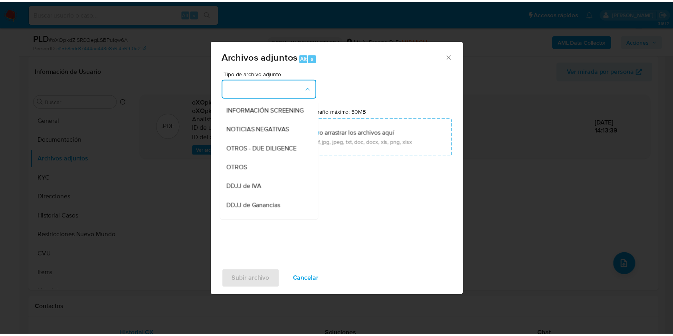
scroll to position [101, 0]
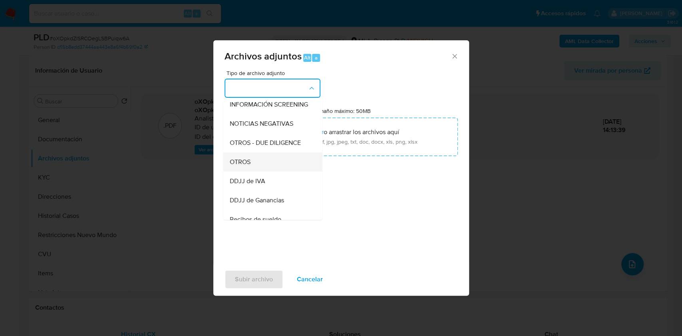
click at [259, 168] on div "OTROS" at bounding box center [269, 162] width 81 height 19
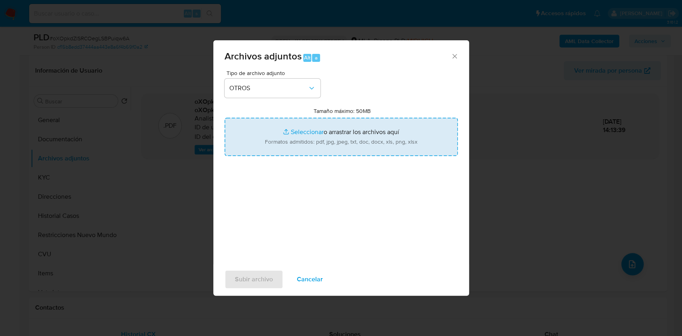
click at [313, 143] on input "Tamaño máximo: 50MB Seleccionar archivos" at bounding box center [340, 137] width 233 height 38
type input "C:\fakepath\Caselog oXOpkdZlSRCOegLSBPuiqw6A.docx"
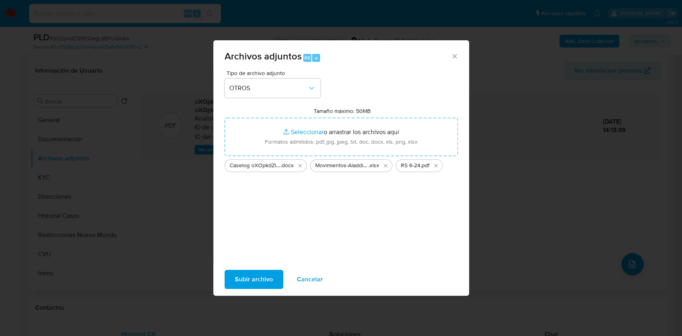
click at [257, 288] on span "Subir archivo" at bounding box center [254, 280] width 38 height 18
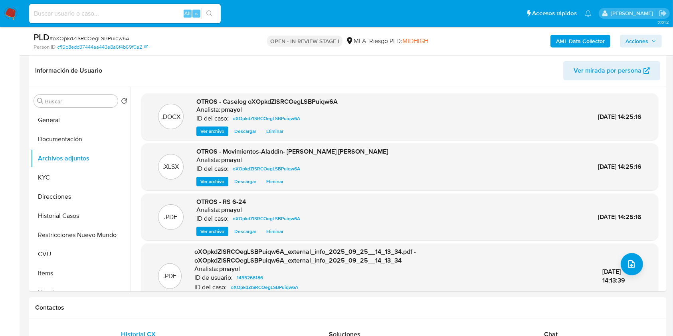
click at [623, 45] on button "Acciones" at bounding box center [641, 41] width 42 height 13
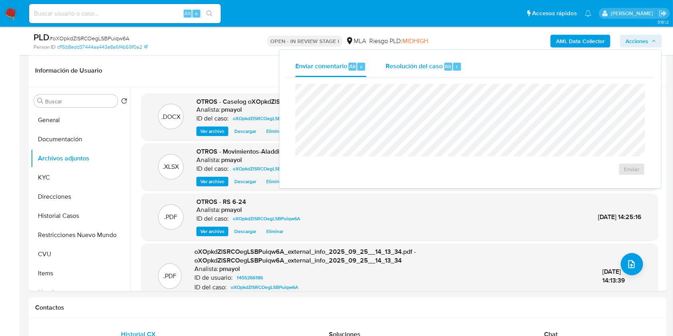
click at [429, 64] on span "Resolución del caso" at bounding box center [414, 66] width 57 height 9
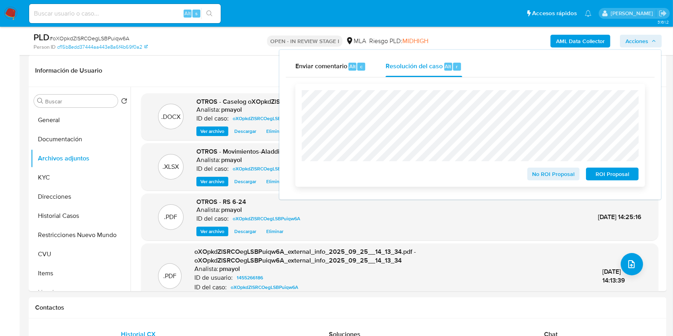
click at [614, 173] on span "ROI Proposal" at bounding box center [613, 174] width 42 height 11
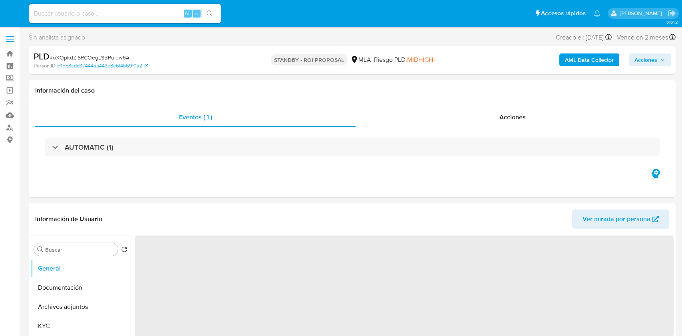
select select "10"
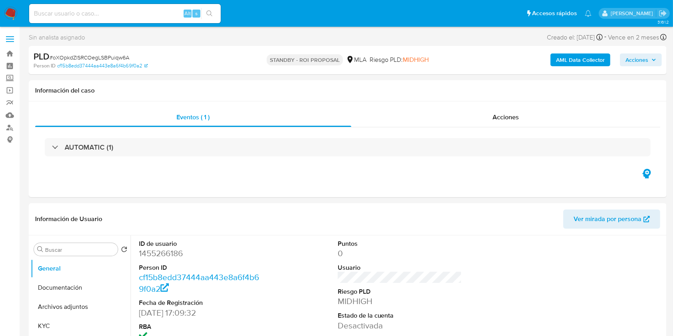
click at [147, 8] on input at bounding box center [125, 13] width 192 height 10
paste input "2upFteqkDPec4dIDGIXQJiPB"
type input "2upFteqkDPec4dIDGIXQJiPB"
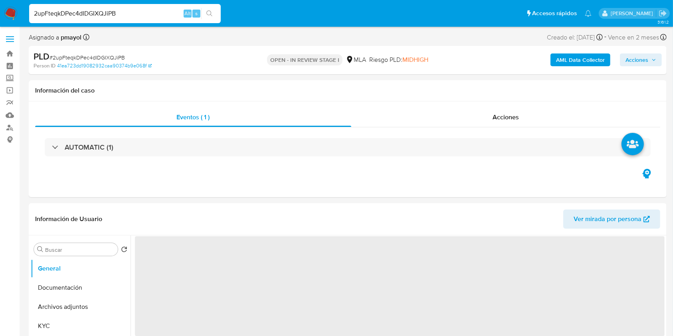
select select "10"
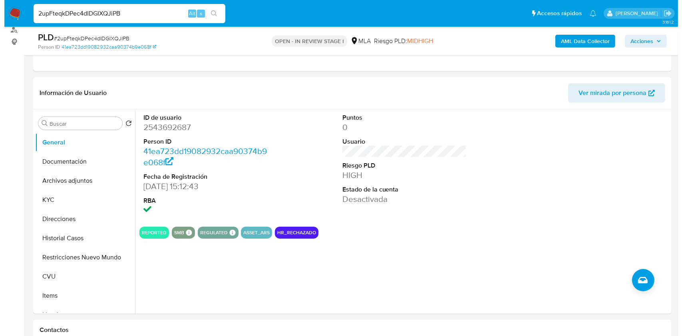
scroll to position [96, 0]
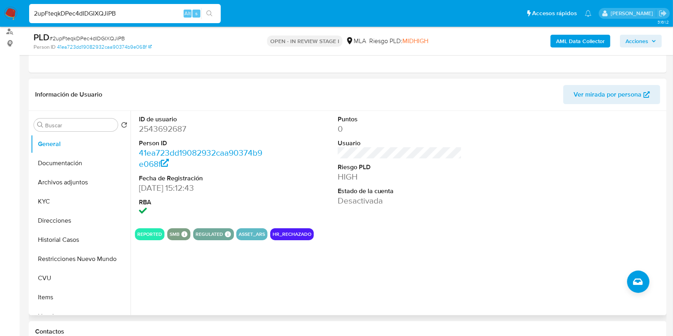
click at [178, 122] on dt "ID de usuario" at bounding box center [201, 119] width 125 height 9
click at [178, 130] on dd "2543692687" at bounding box center [201, 128] width 125 height 11
copy dd "2543692687"
click at [77, 185] on button "Archivos adjuntos" at bounding box center [77, 182] width 93 height 19
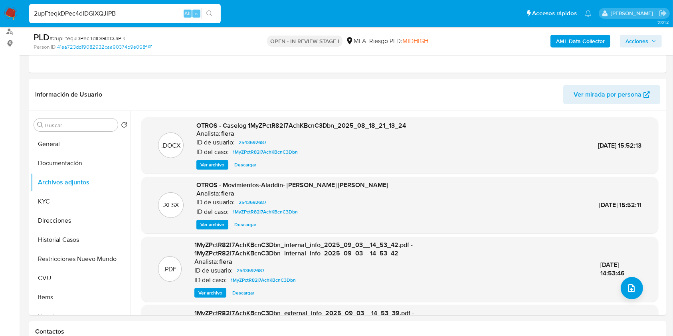
click at [583, 41] on b "AML Data Collector" at bounding box center [580, 41] width 49 height 13
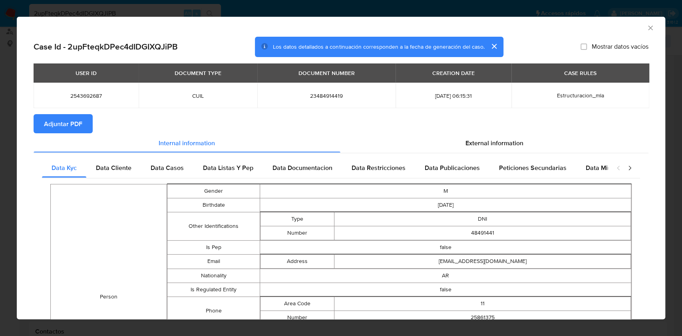
click at [69, 121] on span "Adjuntar PDF" at bounding box center [63, 124] width 38 height 18
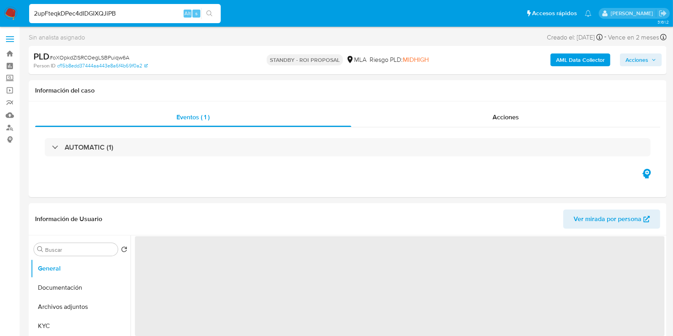
select select "10"
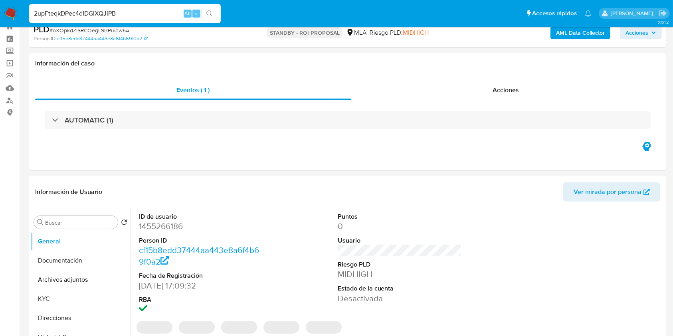
scroll to position [90, 0]
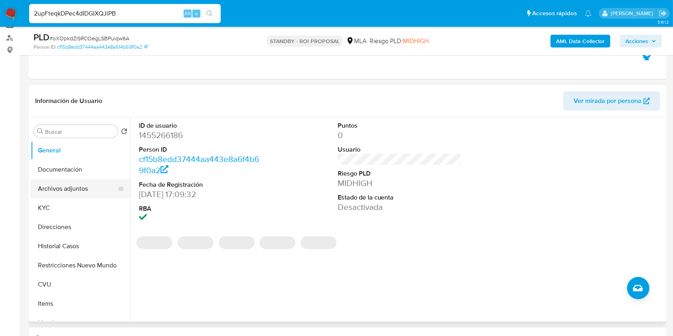
click at [38, 194] on button "Archivos adjuntos" at bounding box center [77, 188] width 93 height 19
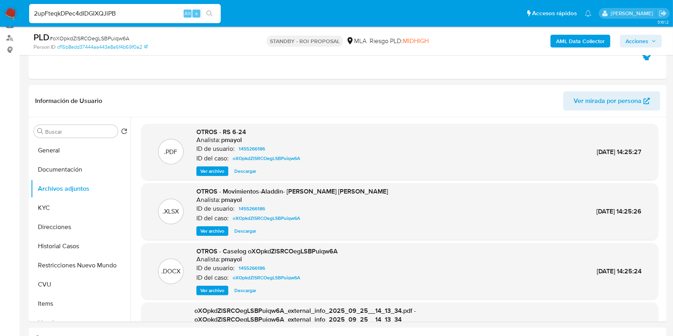
click at [103, 12] on input "2upFteqkDPec4dIDGIXQJiPB" at bounding box center [125, 13] width 192 height 10
click at [212, 7] on div "2upFteqkDPec4dIDGIXQJiPB Alt s" at bounding box center [125, 13] width 192 height 19
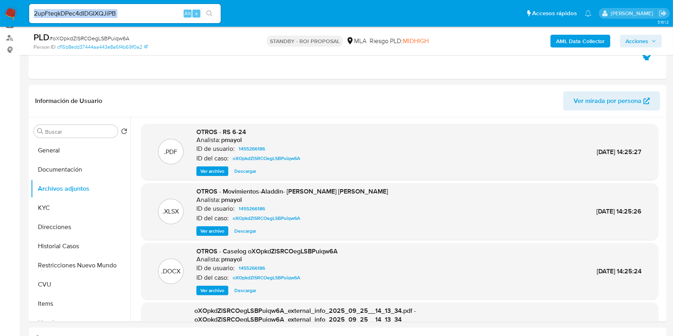
click at [212, 7] on div "2upFteqkDPec4dIDGIXQJiPB Alt s" at bounding box center [125, 13] width 192 height 19
click at [73, 173] on button "Documentación" at bounding box center [77, 169] width 93 height 19
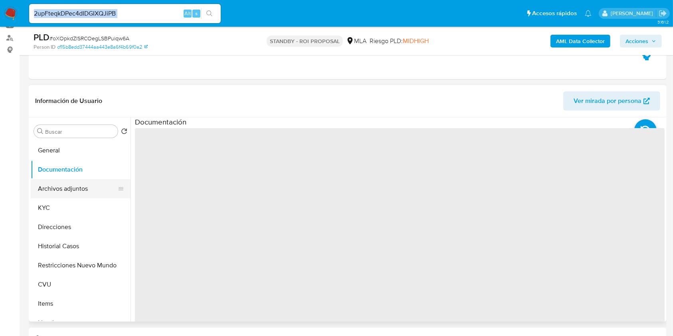
click at [80, 186] on button "Archivos adjuntos" at bounding box center [77, 188] width 93 height 19
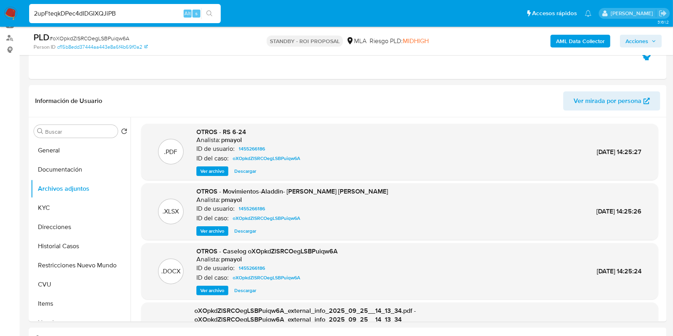
click at [154, 12] on input "2upFteqkDPec4dIDGIXQJiPB" at bounding box center [125, 13] width 192 height 10
click at [213, 14] on button "search-icon" at bounding box center [209, 13] width 16 height 11
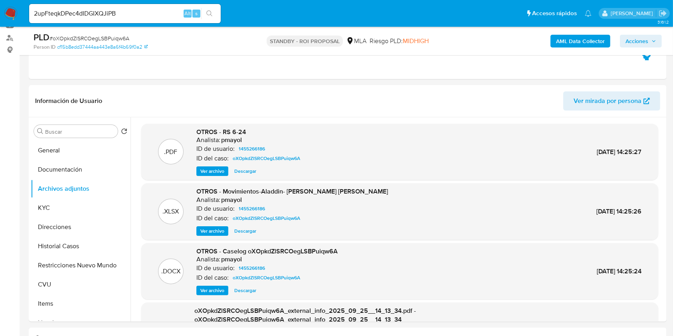
click at [213, 14] on button "search-icon" at bounding box center [209, 13] width 16 height 11
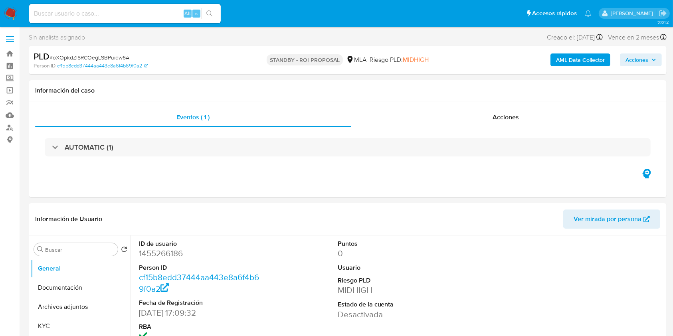
select select "10"
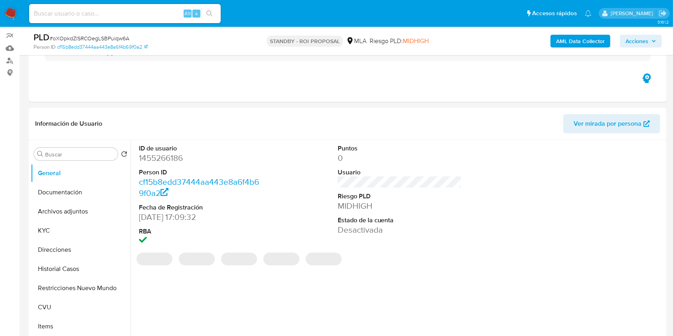
scroll to position [80, 0]
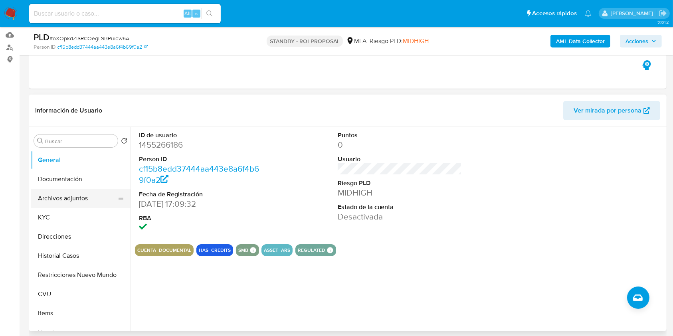
click at [73, 201] on button "Archivos adjuntos" at bounding box center [77, 198] width 93 height 19
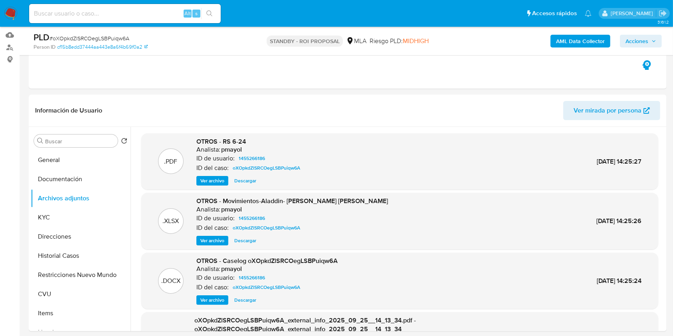
click at [101, 21] on div "Alt s" at bounding box center [125, 13] width 192 height 19
click at [97, 10] on input at bounding box center [125, 13] width 192 height 10
paste input "2upFteqkDPec4dIDGIXQJiPB"
type input "2upFteqkDPec4dIDGIXQJiPB"
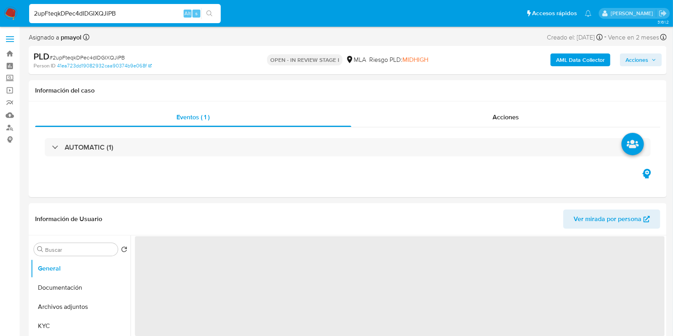
select select "10"
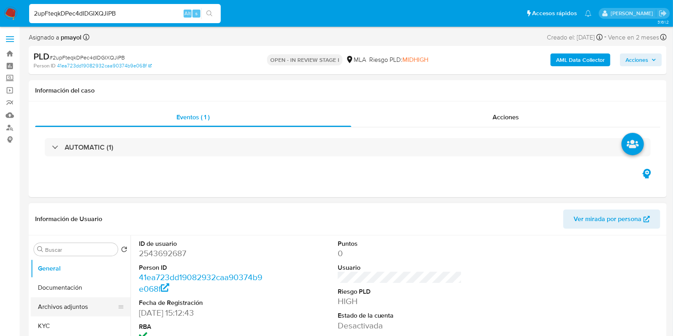
click at [90, 305] on button "Archivos adjuntos" at bounding box center [77, 307] width 93 height 19
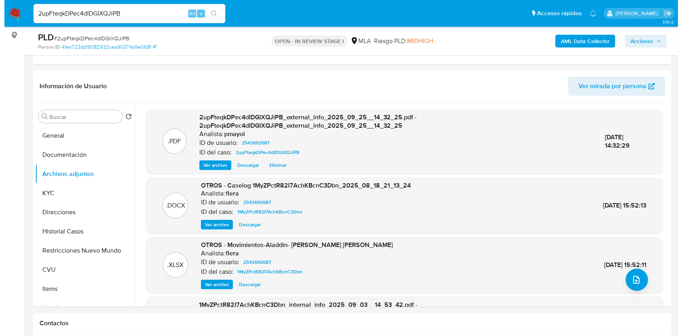
scroll to position [168, 0]
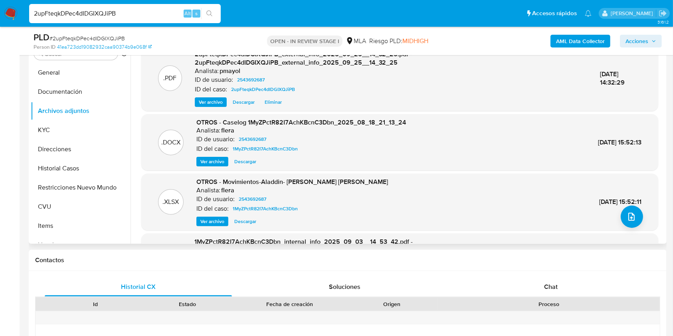
click at [211, 162] on span "Ver archivo" at bounding box center [212, 162] width 24 height 8
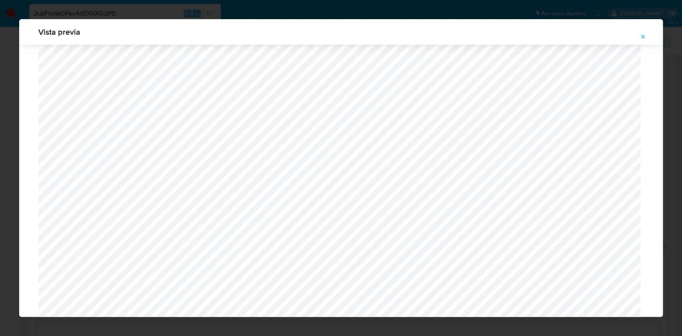
scroll to position [653, 0]
click at [647, 34] on button "Attachment preview" at bounding box center [643, 36] width 18 height 13
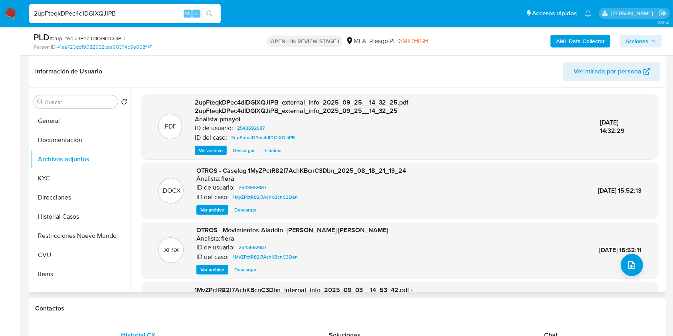
scroll to position [109, 0]
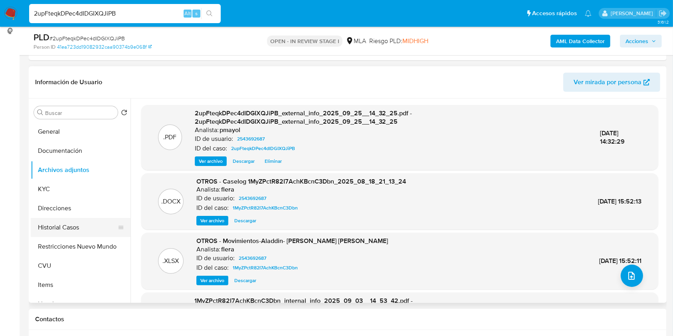
click at [71, 228] on button "Historial Casos" at bounding box center [77, 227] width 93 height 19
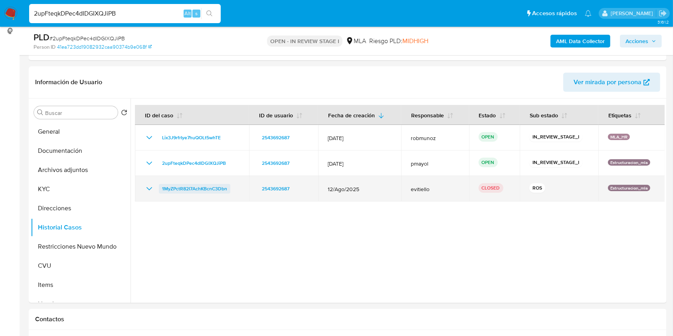
click at [198, 184] on span "1MyZPctR82I7AchKBcnC3Dbn" at bounding box center [194, 189] width 65 height 10
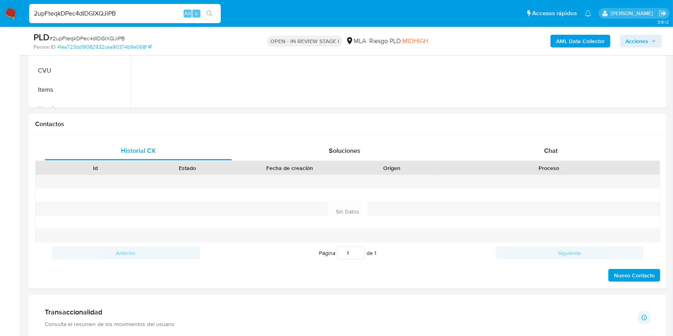
scroll to position [296, 0]
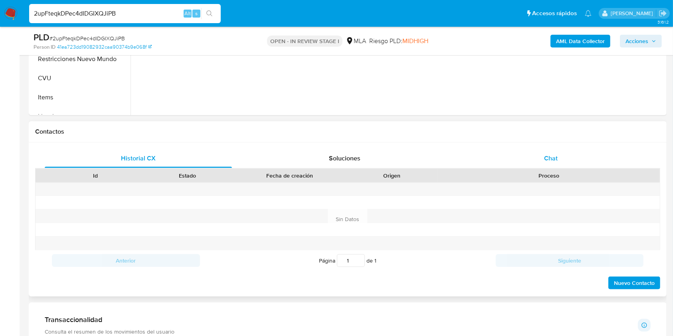
click at [537, 163] on div "Chat" at bounding box center [551, 158] width 187 height 19
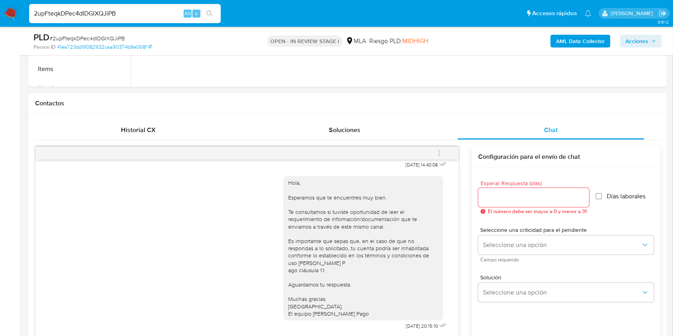
scroll to position [321, 0]
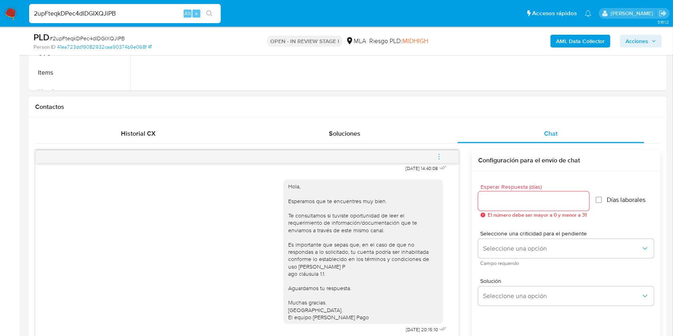
click at [439, 160] on span "menu-action" at bounding box center [439, 156] width 7 height 19
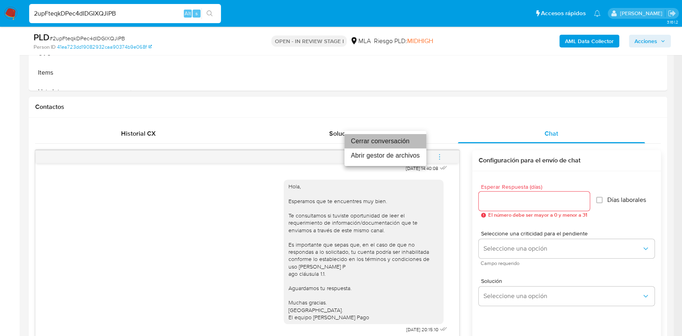
click at [391, 141] on li "Cerrar conversación" at bounding box center [385, 141] width 82 height 14
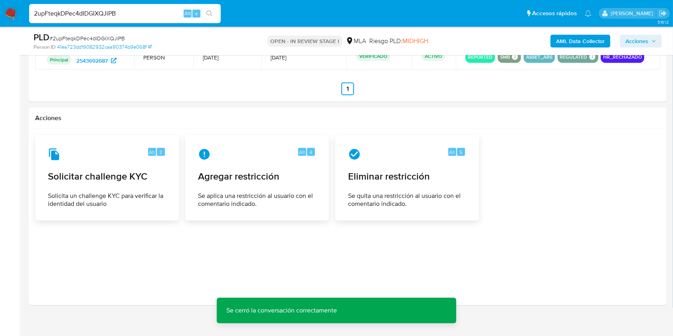
scroll to position [1222, 0]
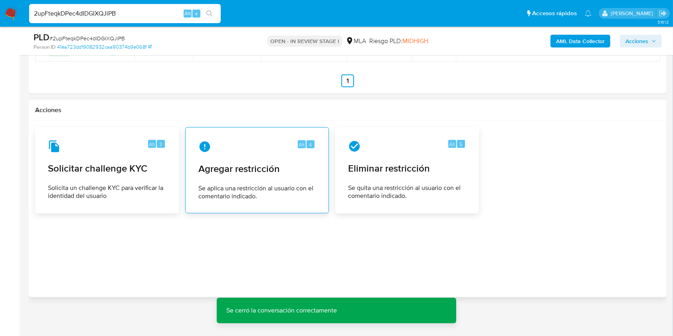
click at [260, 165] on span "Agregar restricción" at bounding box center [256, 169] width 117 height 12
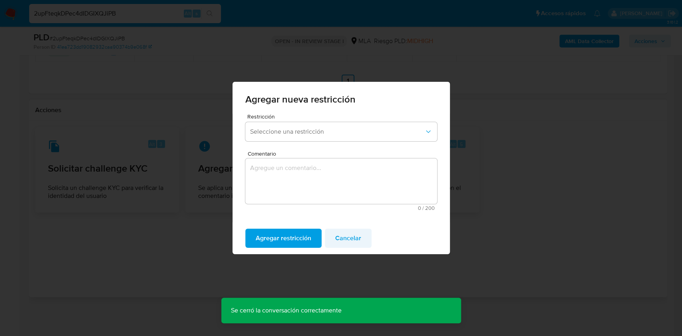
click at [351, 234] on span "Cancelar" at bounding box center [348, 239] width 26 height 18
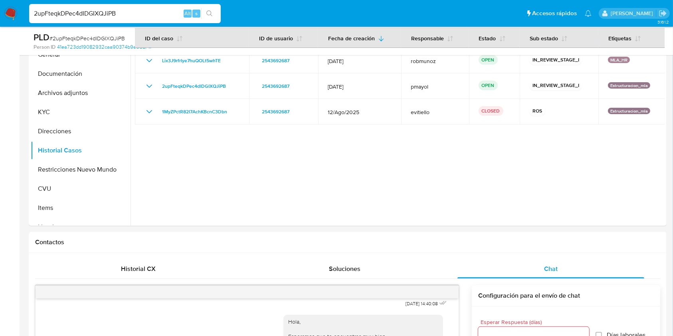
scroll to position [179, 0]
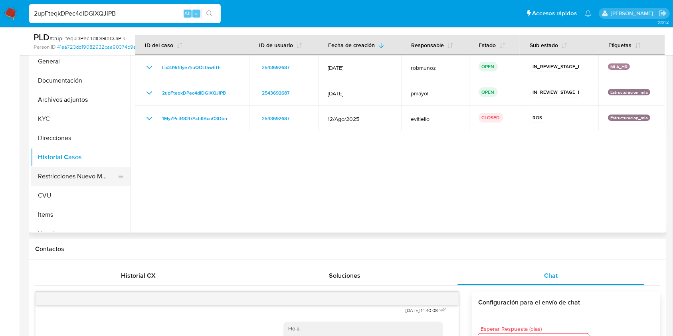
click at [79, 176] on button "Restricciones Nuevo Mundo" at bounding box center [77, 176] width 93 height 19
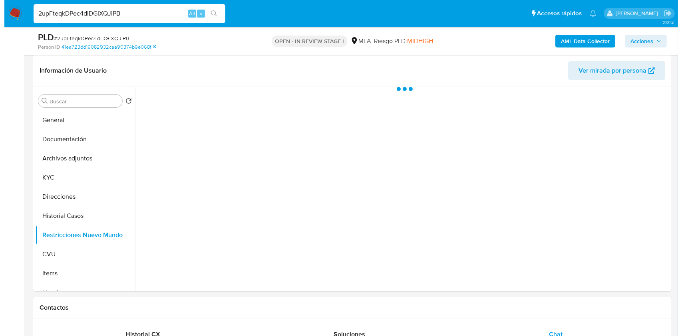
scroll to position [118, 0]
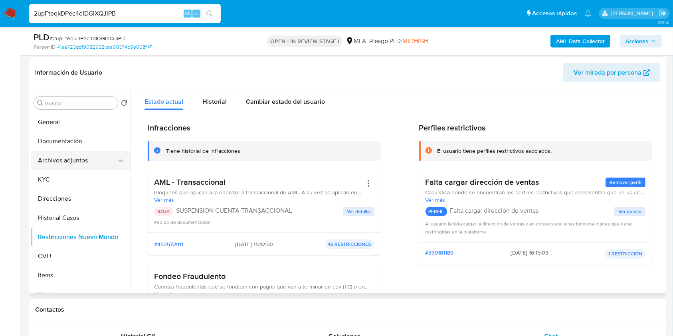
click at [70, 160] on button "Archivos adjuntos" at bounding box center [77, 160] width 93 height 19
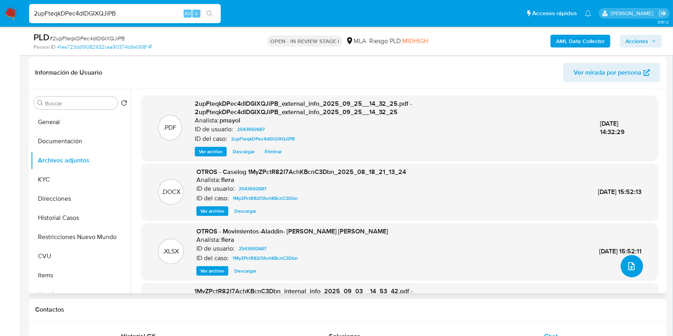
click at [629, 268] on icon "upload-file" at bounding box center [632, 266] width 6 height 8
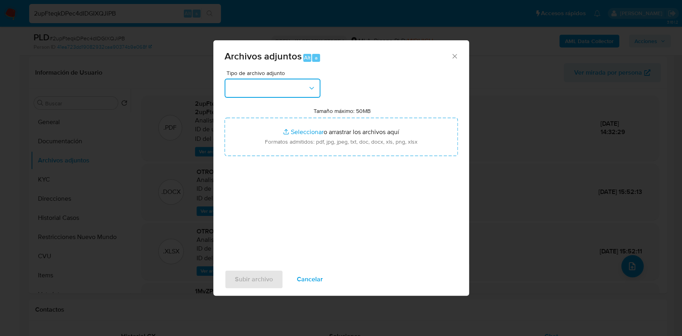
click at [290, 79] on button "button" at bounding box center [272, 88] width 96 height 19
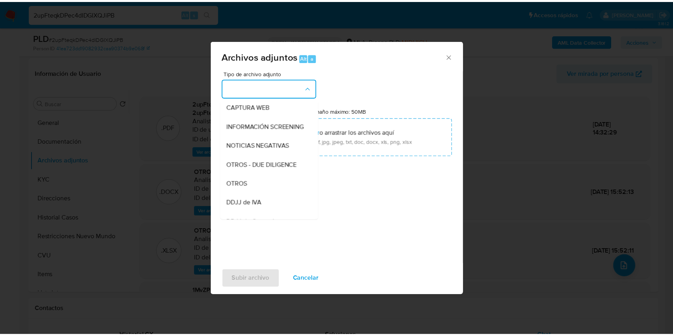
scroll to position [89, 0]
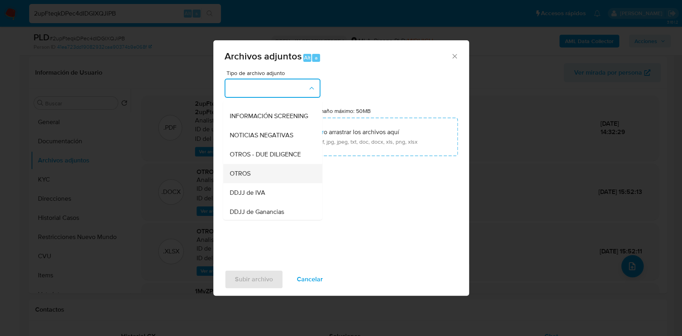
click at [246, 178] on span "OTROS" at bounding box center [239, 174] width 21 height 8
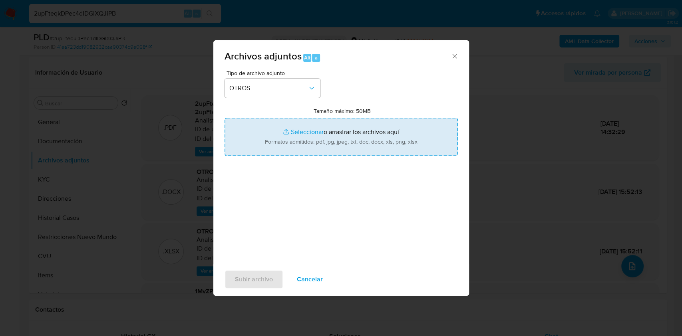
click at [322, 135] on input "Tamaño máximo: 50MB Seleccionar archivos" at bounding box center [340, 137] width 233 height 38
type input "C:\fakepath\Caselog 2upFteqkDPec4dIDGIXQJiPB RC.docx"
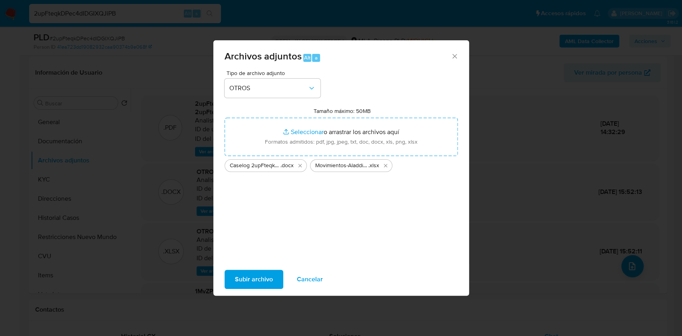
click at [256, 271] on span "Subir archivo" at bounding box center [254, 280] width 38 height 18
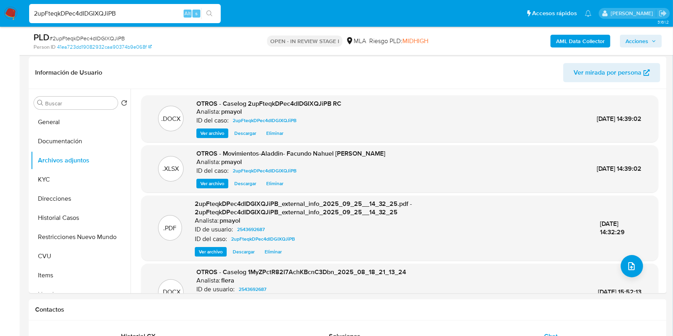
click at [650, 42] on span "Acciones" at bounding box center [641, 41] width 31 height 11
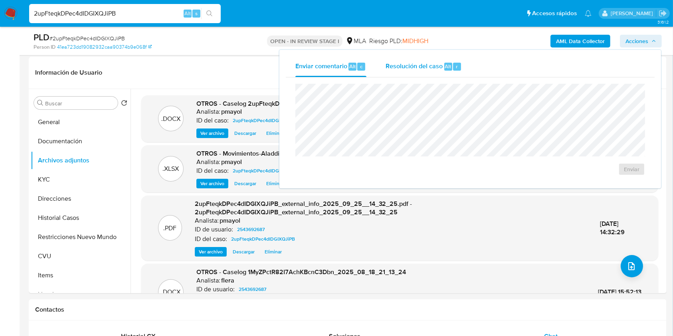
click at [427, 73] on div "Resolución del caso Alt r" at bounding box center [424, 66] width 76 height 21
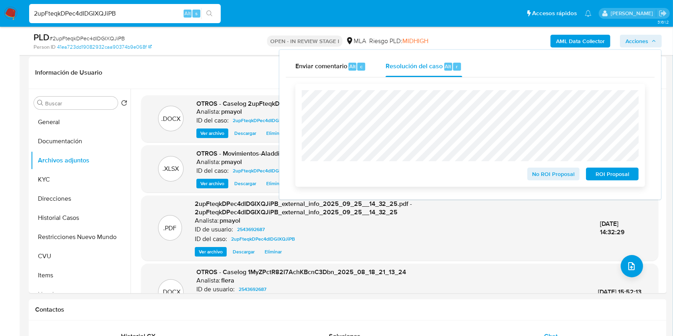
click at [598, 177] on span "ROI Proposal" at bounding box center [613, 174] width 42 height 11
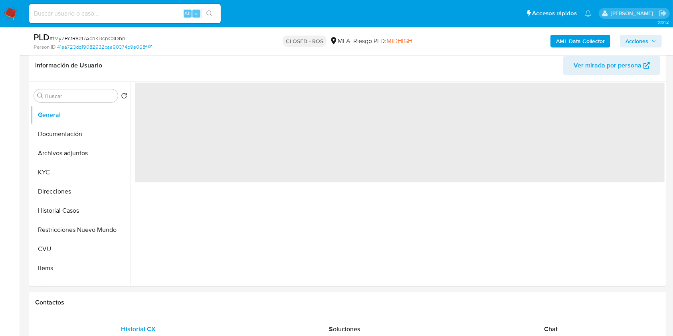
select select "10"
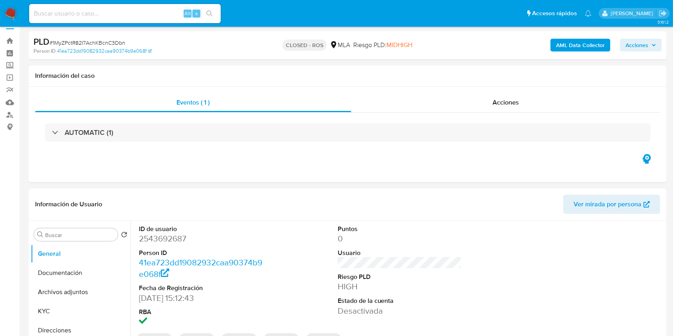
scroll to position [10, 0]
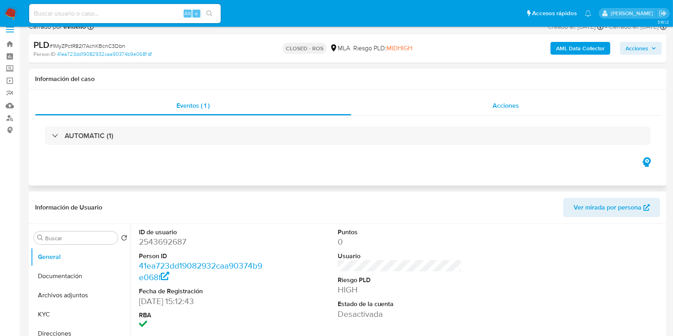
click at [509, 106] on span "Acciones" at bounding box center [506, 105] width 26 height 9
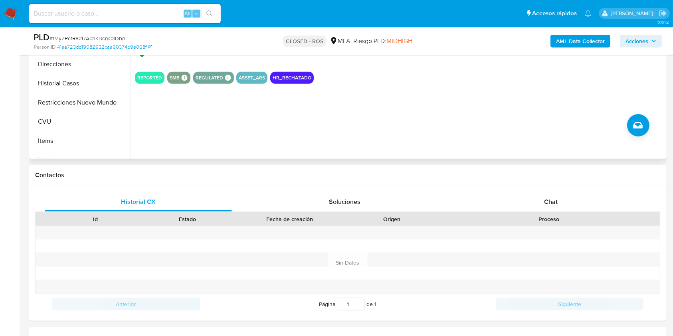
scroll to position [322, 0]
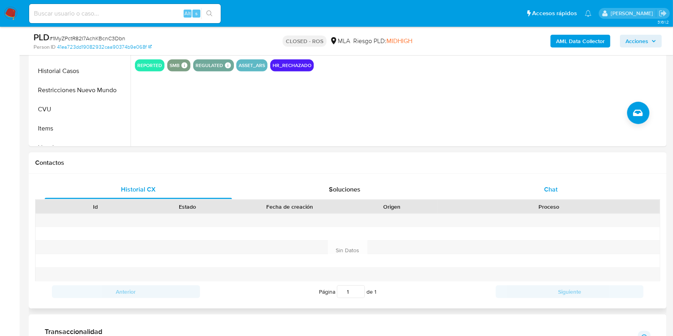
click at [547, 186] on span "Chat" at bounding box center [551, 189] width 14 height 9
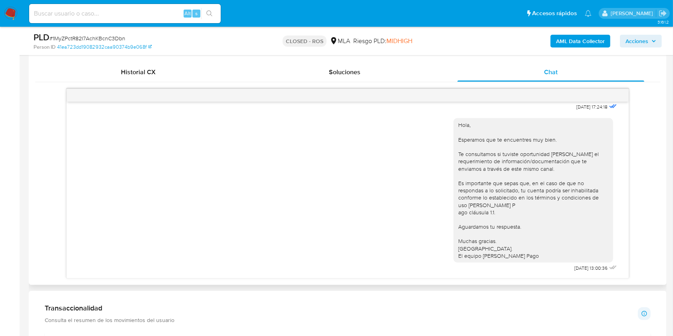
scroll to position [451, 0]
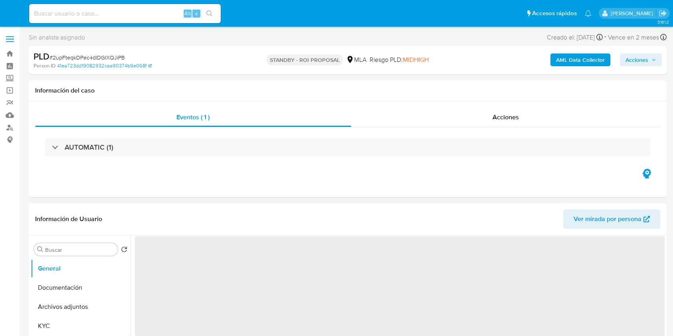
select select "10"
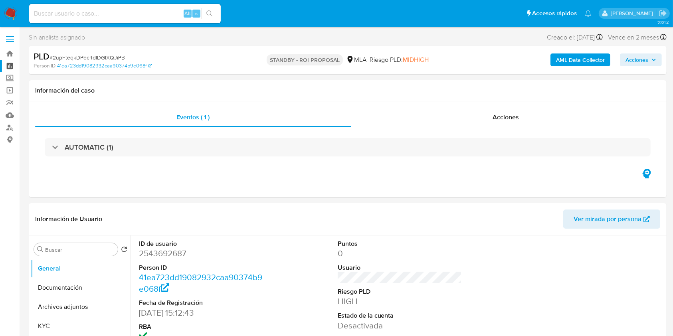
click at [12, 65] on link "Tablero" at bounding box center [47, 66] width 95 height 12
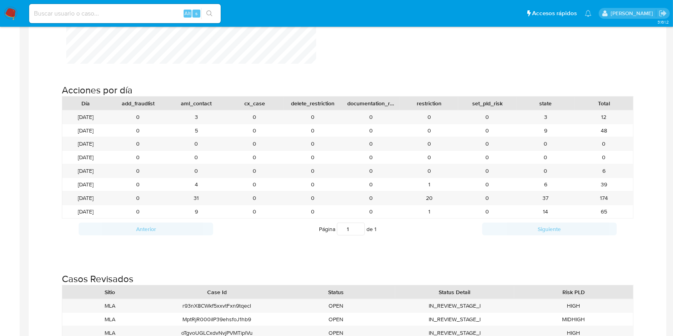
scroll to position [866, 0]
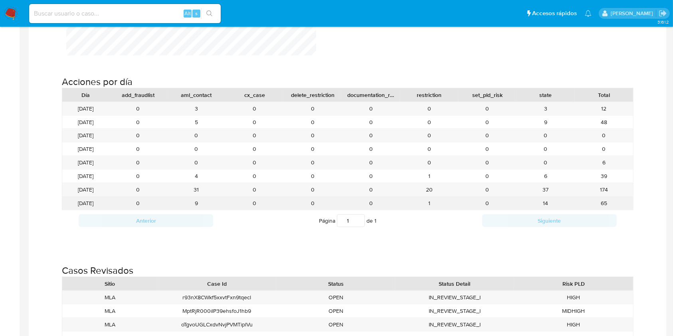
drag, startPoint x: 435, startPoint y: 206, endPoint x: 443, endPoint y: 206, distance: 8.4
click at [443, 206] on div "1" at bounding box center [429, 203] width 58 height 13
drag, startPoint x: 441, startPoint y: 204, endPoint x: 412, endPoint y: 201, distance: 28.5
click at [412, 201] on div "1" at bounding box center [429, 203] width 58 height 13
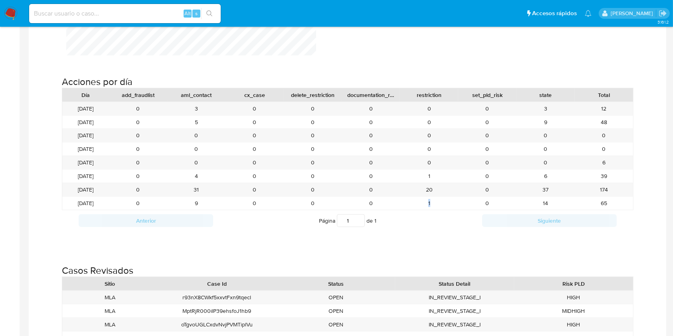
click at [12, 16] on img at bounding box center [11, 14] width 14 height 14
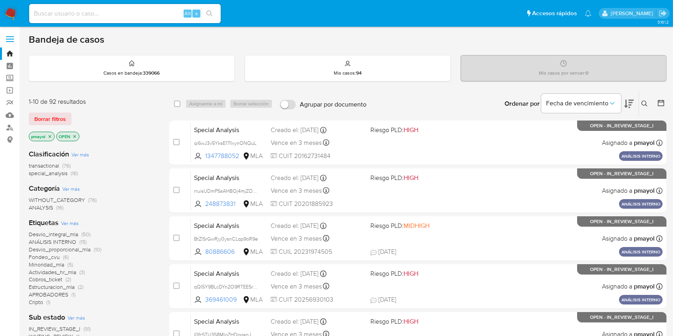
click at [159, 11] on input at bounding box center [125, 13] width 192 height 10
paste input "VXLEEy6ksOD1gsyXf5RP9MMJ"
type input "VXLEEy6ksOD1gsyXf5RP9MMJ"
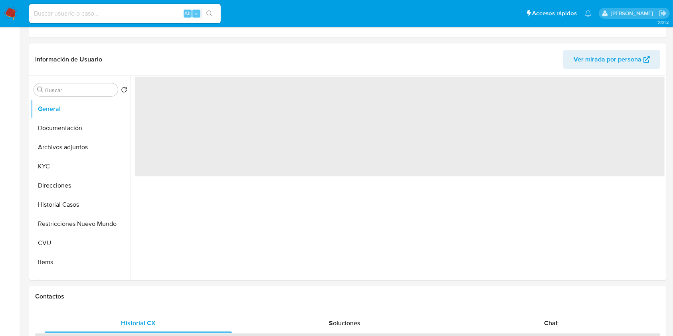
scroll to position [211, 0]
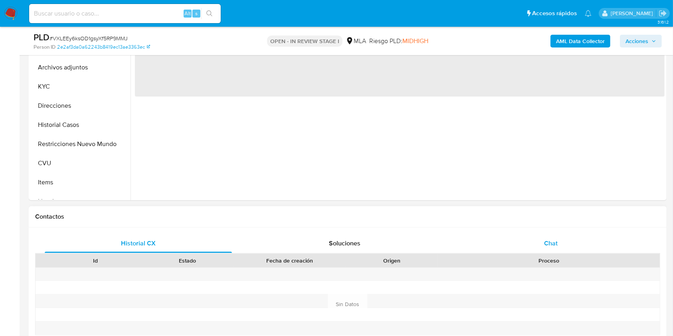
select select "10"
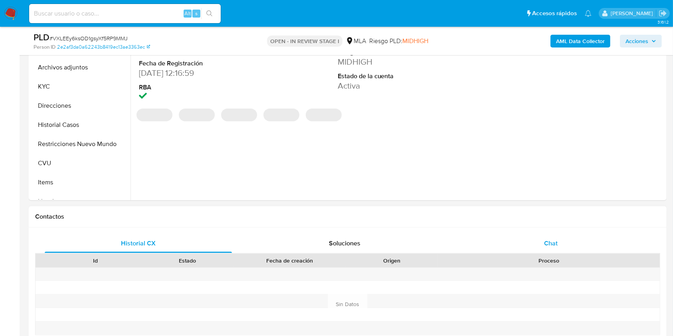
click at [526, 244] on div "Chat" at bounding box center [551, 243] width 187 height 19
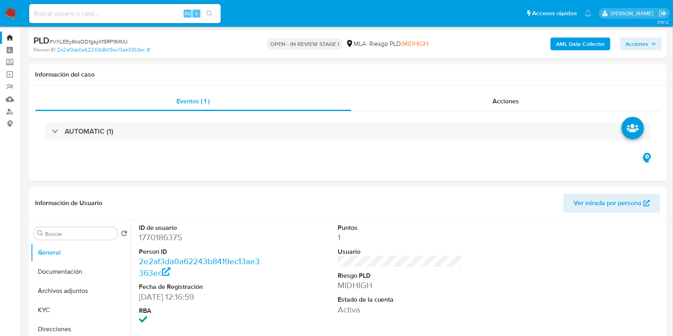
scroll to position [37, 0]
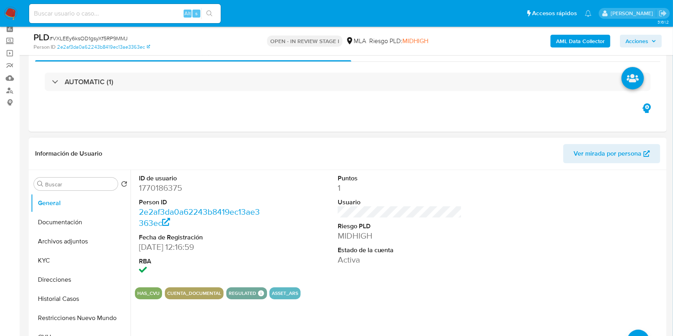
click at [161, 185] on dd "1770186375" at bounding box center [201, 188] width 125 height 11
copy dd "1770186375"
click at [591, 44] on b "AML Data Collector" at bounding box center [580, 41] width 49 height 13
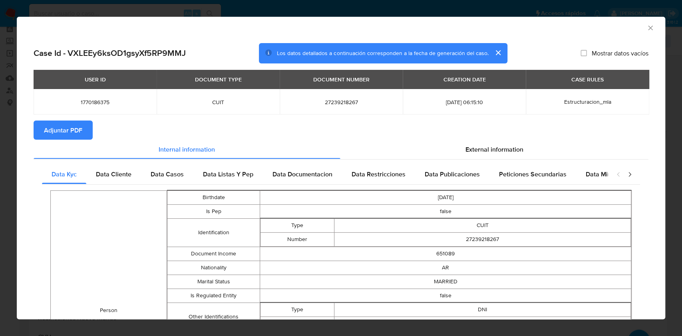
click at [83, 135] on button "Adjuntar PDF" at bounding box center [63, 130] width 59 height 19
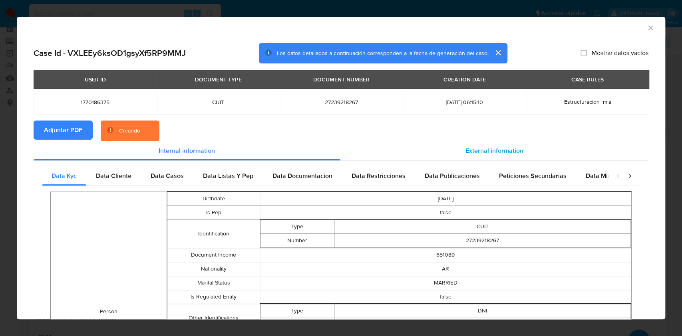
click at [447, 156] on div "External information" at bounding box center [494, 150] width 308 height 19
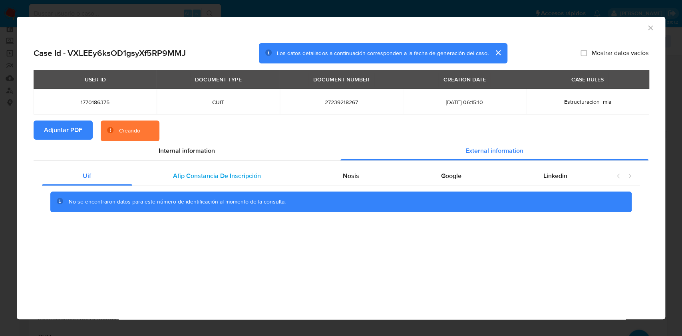
click at [221, 173] on span "Afip Constancia De Inscripción" at bounding box center [217, 175] width 88 height 9
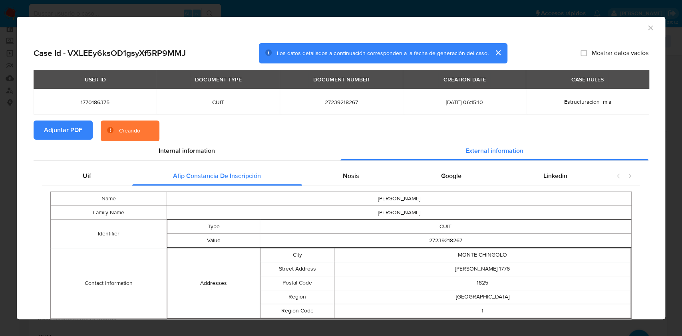
click at [659, 201] on div "AML Data Collector Case Id - VXLEEy6ksOD1gsyXf5RP9MMJ Los datos detallados a co…" at bounding box center [341, 168] width 682 height 336
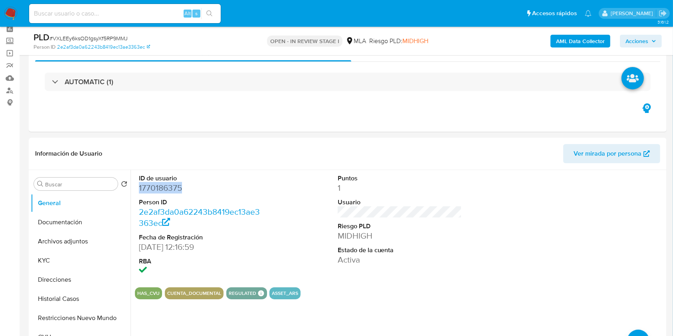
scroll to position [0, 0]
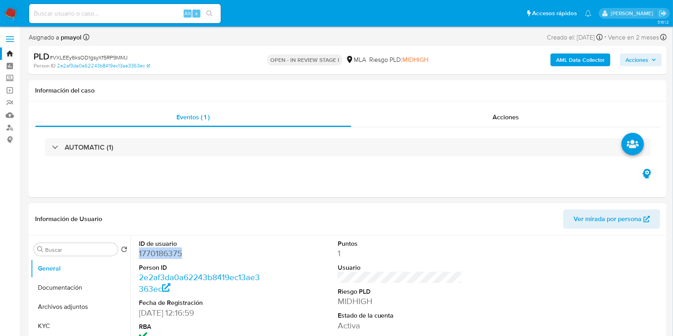
click at [591, 216] on span "Ver mirada por persona" at bounding box center [608, 219] width 68 height 19
click at [77, 57] on span "# VXLEEy6ksOD1gsyXf5RP9MMJ" at bounding box center [89, 58] width 78 height 8
copy span "VXLEEy6ksOD1gsyXf5RP9MMJ"
click at [9, 18] on img at bounding box center [11, 14] width 14 height 14
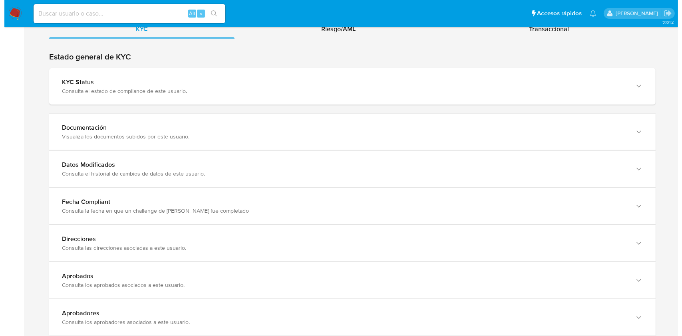
scroll to position [752, 0]
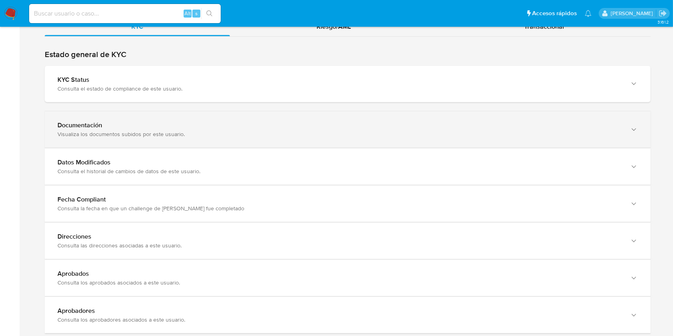
click at [520, 121] on div "Documentación" at bounding box center [340, 125] width 565 height 8
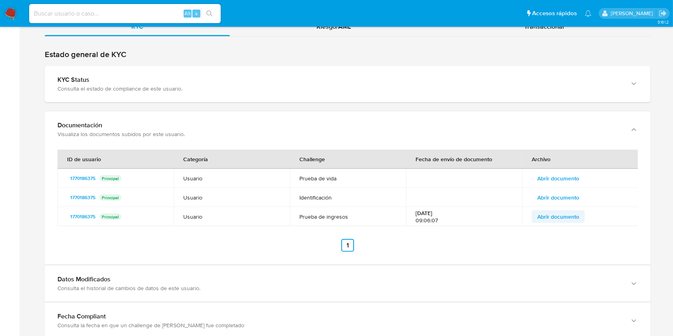
click at [578, 216] on span "Abrir documento" at bounding box center [559, 216] width 42 height 11
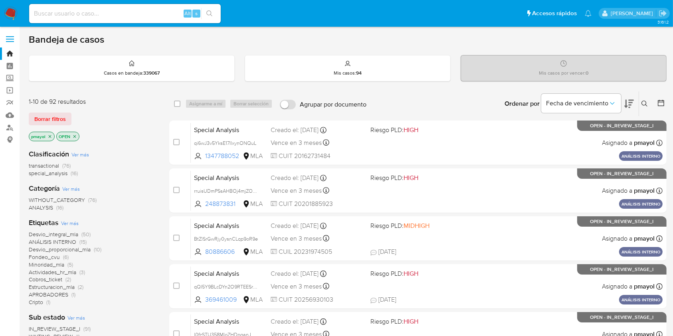
click at [645, 103] on icon at bounding box center [645, 104] width 6 height 6
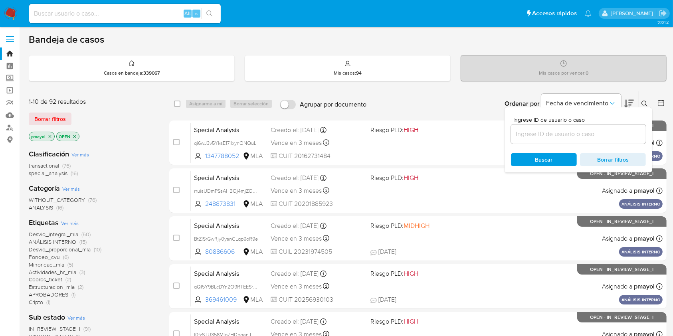
click at [587, 131] on input at bounding box center [578, 134] width 135 height 10
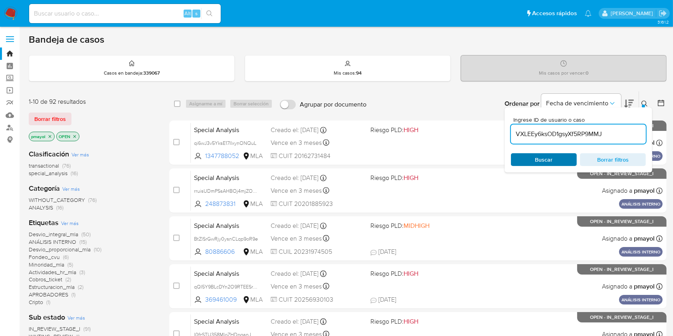
type input "VXLEEy6ksOD1gsyXf5RP9MMJ"
click at [537, 164] on span "Buscar" at bounding box center [545, 159] width 18 height 13
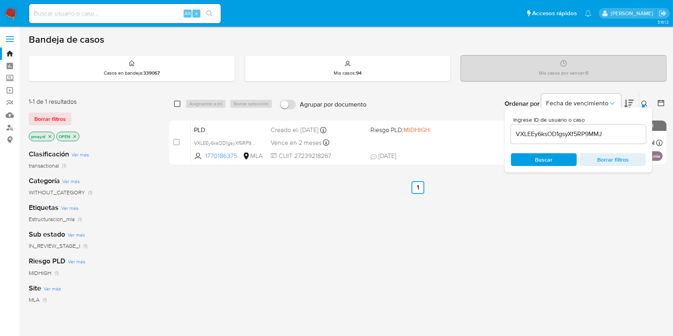
click at [177, 104] on input "checkbox" at bounding box center [177, 104] width 6 height 6
checkbox input "true"
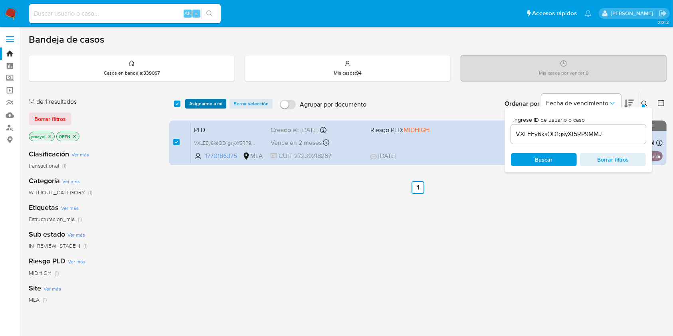
click at [185, 103] on button "Asignarme a mí" at bounding box center [205, 104] width 41 height 10
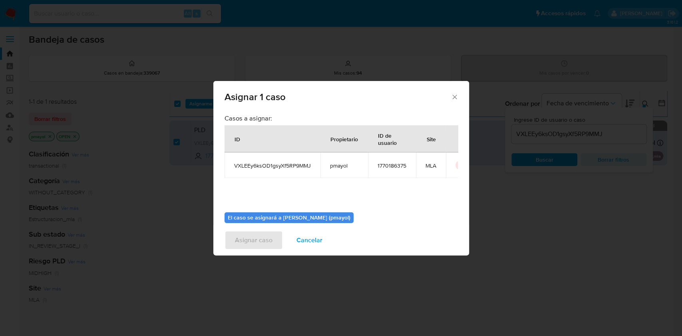
scroll to position [41, 0]
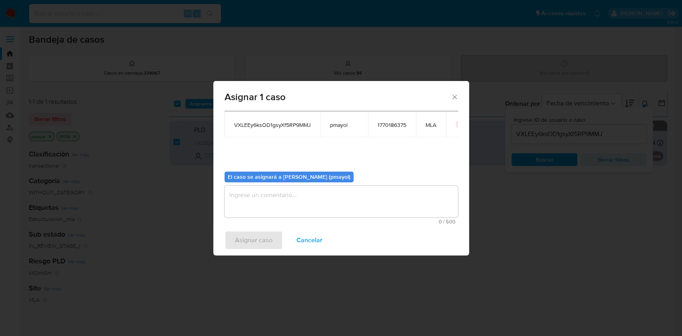
click at [412, 208] on textarea "assign-modal" at bounding box center [340, 202] width 233 height 32
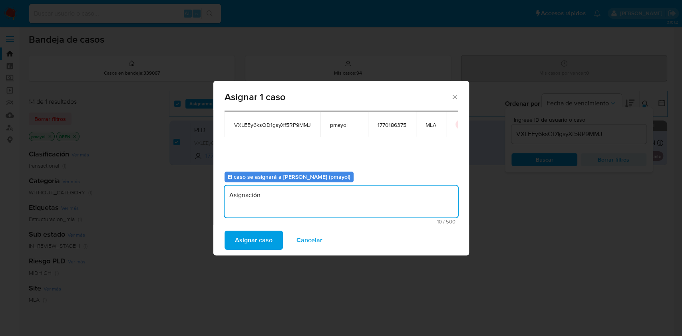
click at [249, 193] on textarea "Asignación" at bounding box center [340, 202] width 233 height 32
type textarea "Asignación"
click at [310, 238] on span "Cancelar" at bounding box center [309, 241] width 26 height 18
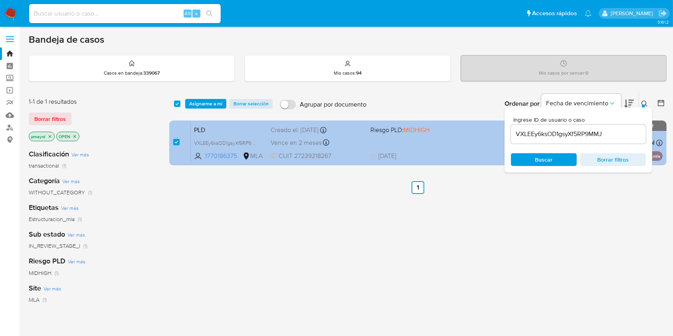
click at [441, 149] on div "PLD VXLEEy6ksOD1gsyXf5RP9MMJ 1770186375 MLA Riesgo PLD: MIDHIGH Creado el: 12/0…" at bounding box center [427, 143] width 472 height 40
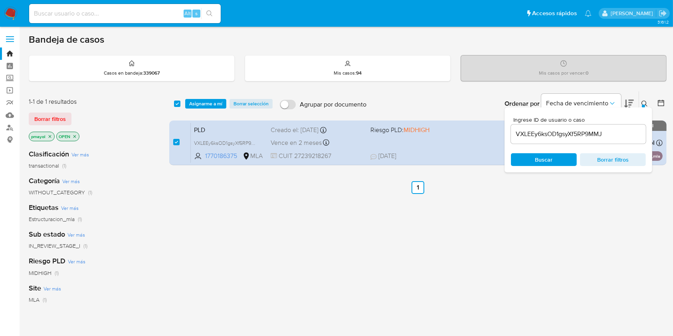
click at [210, 102] on span "Asignarme a mí" at bounding box center [205, 104] width 33 height 8
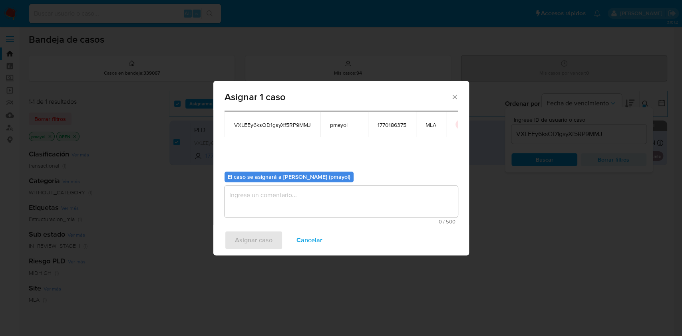
click at [357, 203] on textarea "assign-modal" at bounding box center [340, 202] width 233 height 32
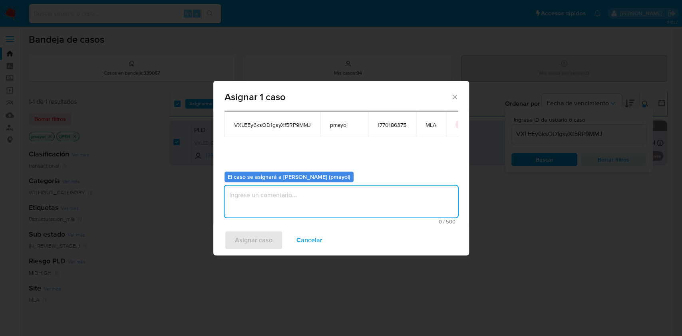
paste textarea "Asignación"
type textarea "Asignación"
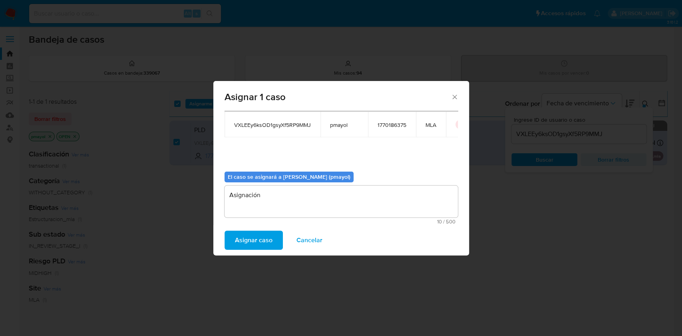
click at [251, 247] on span "Asignar caso" at bounding box center [254, 241] width 38 height 18
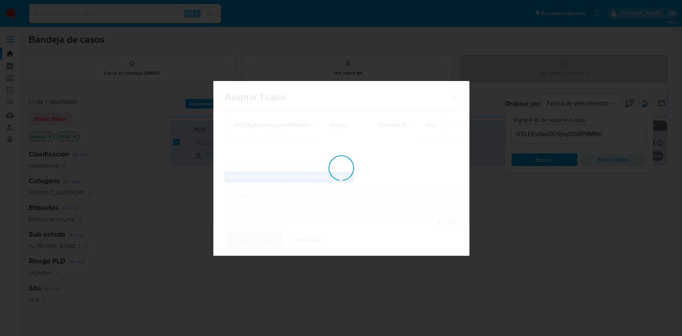
checkbox input "false"
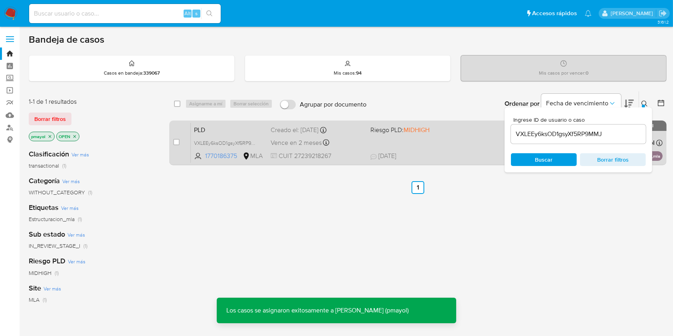
click at [359, 139] on div "Vence en 2 meses Vence el 14/11/2025 03:15:10" at bounding box center [317, 142] width 93 height 11
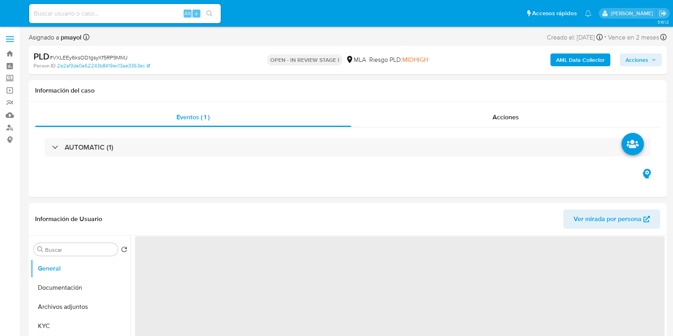
select select "10"
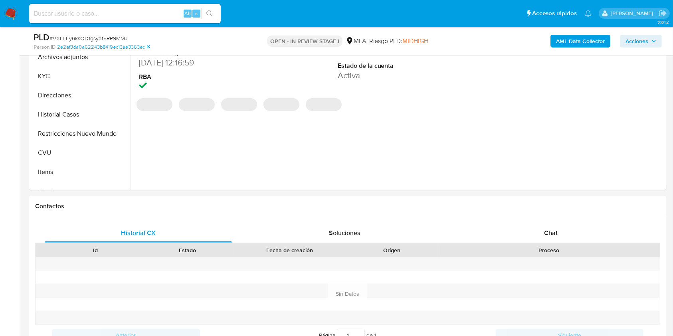
scroll to position [304, 0]
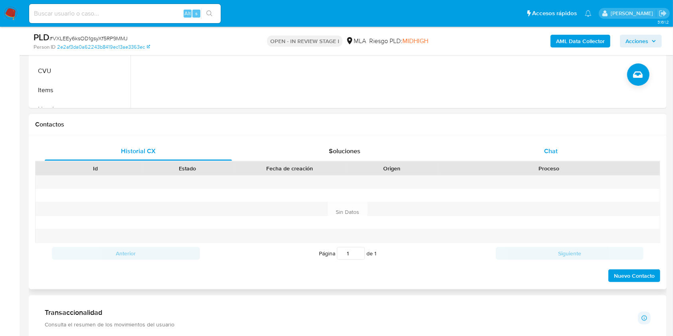
click at [544, 160] on div "Chat" at bounding box center [551, 151] width 187 height 19
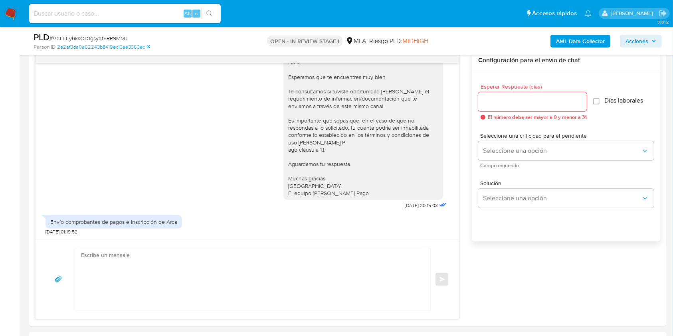
scroll to position [423, 0]
click at [218, 244] on div "Enviar" at bounding box center [247, 278] width 423 height 80
click at [181, 291] on textarea at bounding box center [250, 278] width 339 height 63
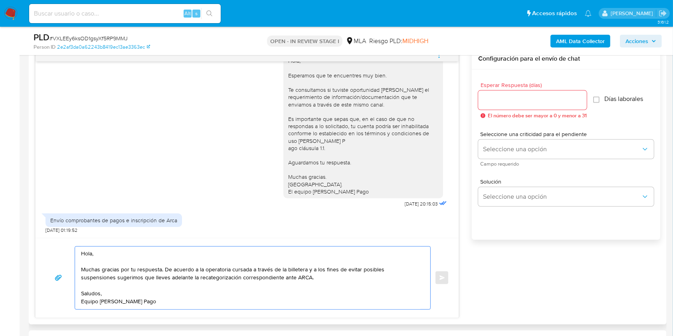
click at [285, 277] on textarea "Hola, Muchas gracias por tu respuesta. De acuerdo a la operatoria cursada a tra…" at bounding box center [250, 278] width 339 height 63
type textarea "Hola, Muchas gracias por tu respuesta. De acuerdo a la operatoria cursada a tra…"
click at [522, 110] on div "Esperar Respuesta (días) El número debe ser mayor a 0 y menor a 31" at bounding box center [532, 100] width 109 height 36
click at [521, 107] on div at bounding box center [532, 100] width 109 height 19
click at [520, 105] on div at bounding box center [532, 100] width 109 height 19
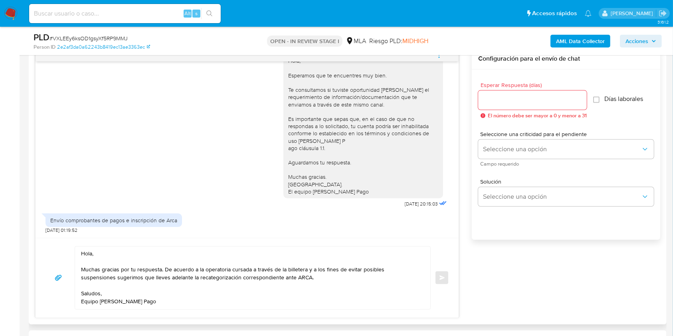
click at [518, 102] on input "Esperar Respuesta (días)" at bounding box center [532, 100] width 109 height 10
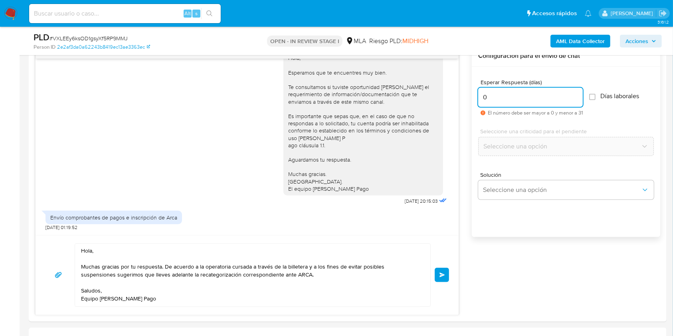
scroll to position [413, 0]
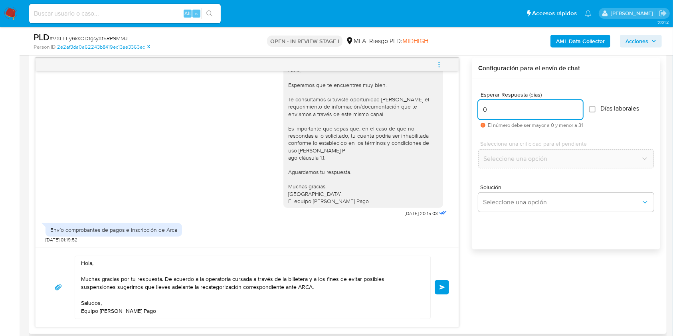
type input "0"
click at [285, 286] on textarea "Hola, Muchas gracias por tu respuesta. De acuerdo a la operatoria cursada a tra…" at bounding box center [250, 287] width 339 height 63
drag, startPoint x: 288, startPoint y: 289, endPoint x: 165, endPoint y: 280, distance: 123.0
click at [165, 280] on textarea "Hola, Muchas gracias por tu respuesta. De acuerdo a la operatoria cursada a tra…" at bounding box center [250, 287] width 339 height 63
click at [282, 294] on textarea "Hola, Muchas gracias por tu respuesta. De acuerdo a la operatoria cursada a tra…" at bounding box center [250, 287] width 339 height 63
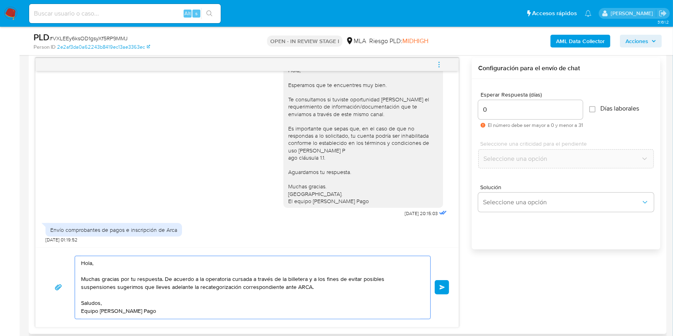
click at [279, 288] on textarea "Hola, Muchas gracias por tu respuesta. De acuerdo a la operatoria cursada a tra…" at bounding box center [250, 287] width 339 height 63
paste textarea "en tanto la categoría declarada debe representar la totalidad de los ingresos o…"
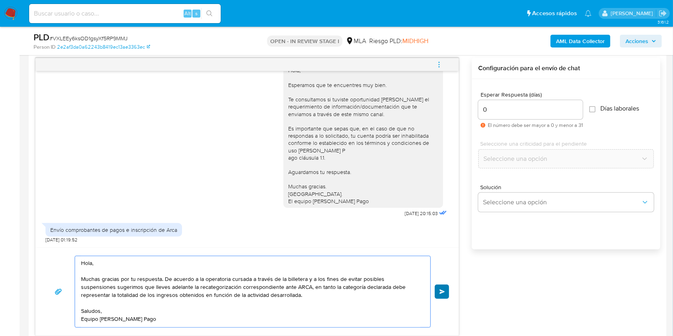
type textarea "Hola, Muchas gracias por tu respuesta. De acuerdo a la operatoria cursada a tra…"
click at [443, 286] on button "Enviar" at bounding box center [442, 292] width 14 height 14
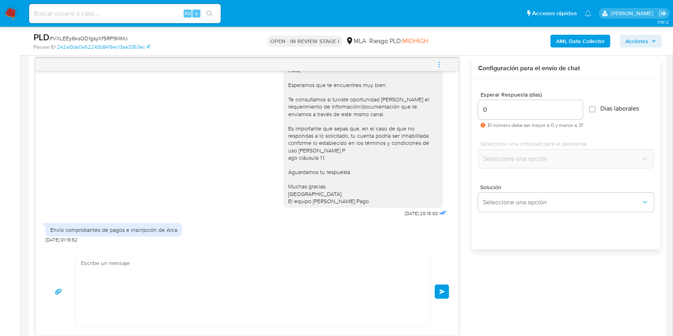
click at [444, 52] on div "PLD # VXLEEy6ksOD1gsyXf5RP9MMJ Person ID 2e2af3da0a62243b8419ec13ae3363ec OPEN …" at bounding box center [348, 41] width 638 height 28
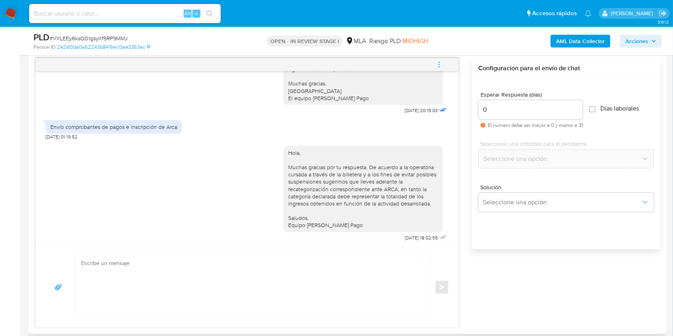
click at [439, 68] on span "menu-action" at bounding box center [439, 64] width 7 height 19
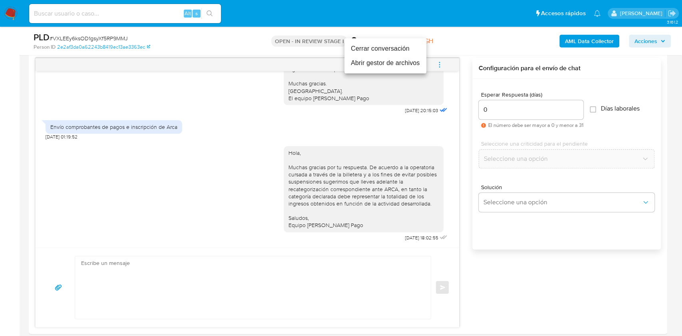
click at [393, 50] on li "Cerrar conversación" at bounding box center [385, 49] width 82 height 14
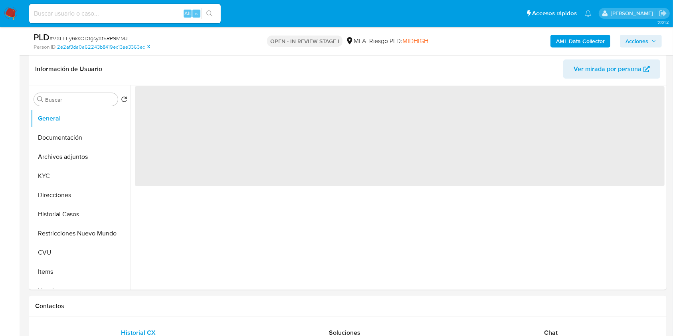
scroll to position [128, 0]
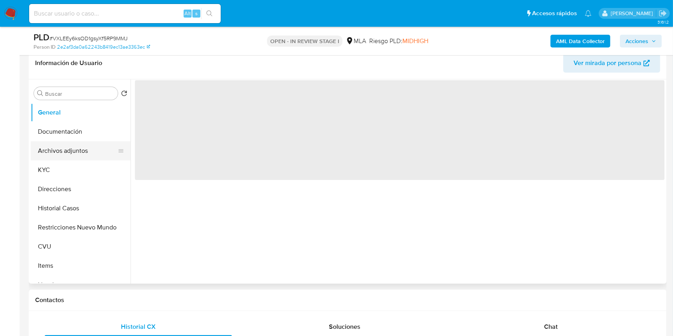
click at [78, 155] on button "Archivos adjuntos" at bounding box center [77, 150] width 93 height 19
select select "10"
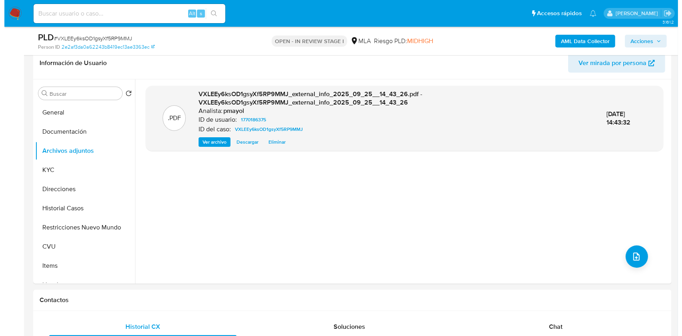
scroll to position [147, 0]
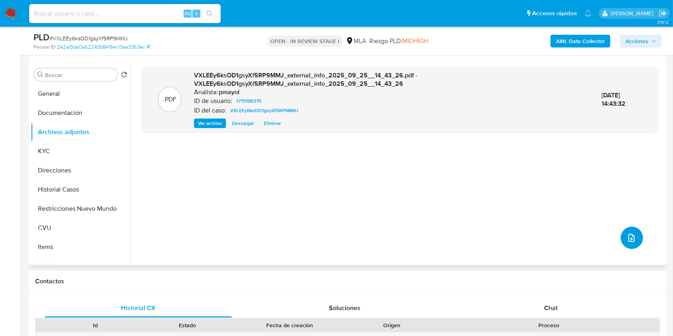
click at [630, 235] on icon "upload-file" at bounding box center [632, 238] width 10 height 10
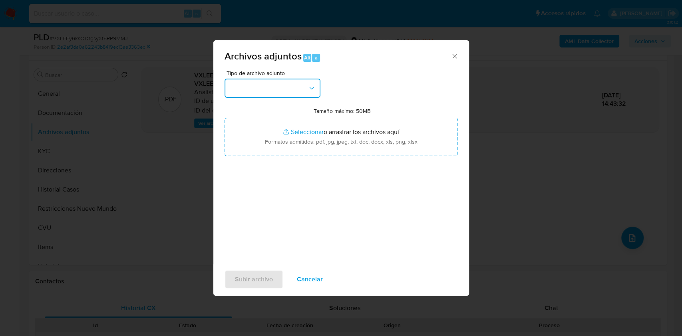
click at [288, 94] on button "button" at bounding box center [272, 88] width 96 height 19
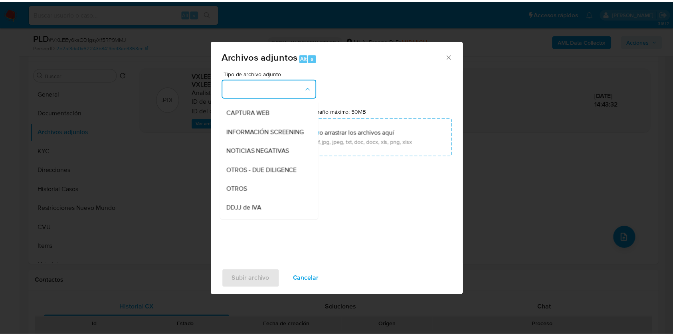
scroll to position [84, 0]
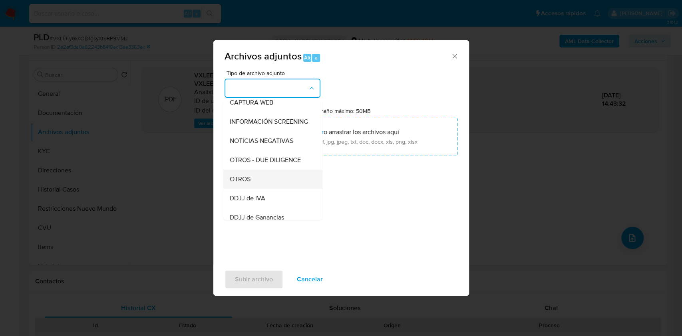
click at [258, 185] on div "OTROS" at bounding box center [269, 179] width 81 height 19
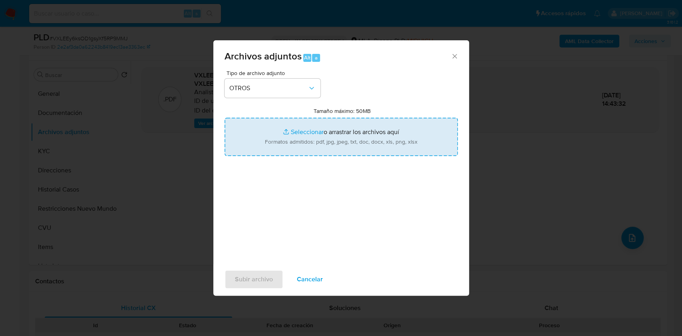
click at [296, 147] on input "Tamaño máximo: 50MB Seleccionar archivos" at bounding box center [340, 137] width 233 height 38
type input "C:\fakepath\Caselog VXLEEy6ksOD1gsyXf5RP9MMJ.docx"
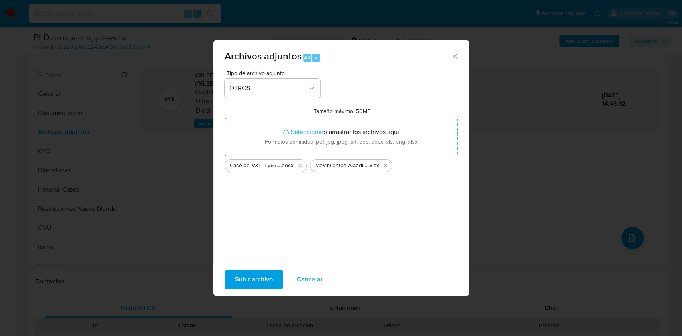
click at [263, 277] on span "Subir archivo" at bounding box center [254, 280] width 38 height 18
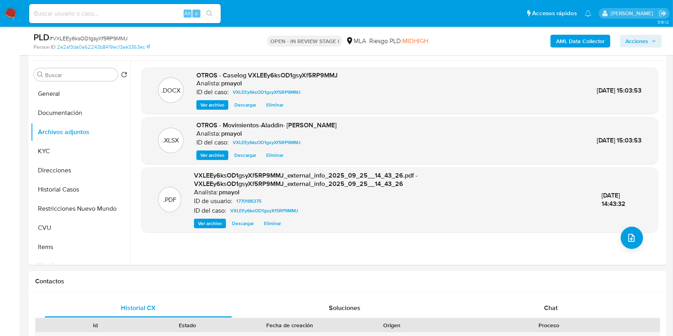
click at [632, 43] on span "Acciones" at bounding box center [637, 41] width 23 height 13
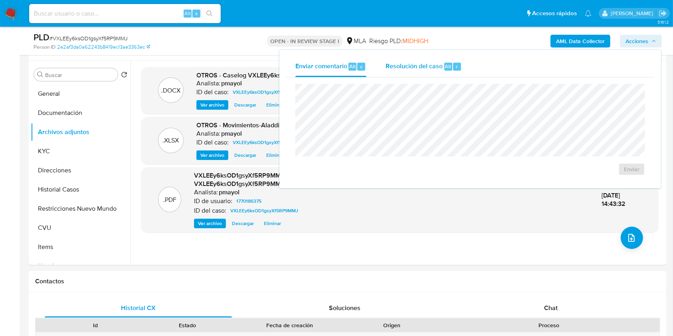
click at [416, 62] on span "Resolución del caso" at bounding box center [414, 66] width 57 height 9
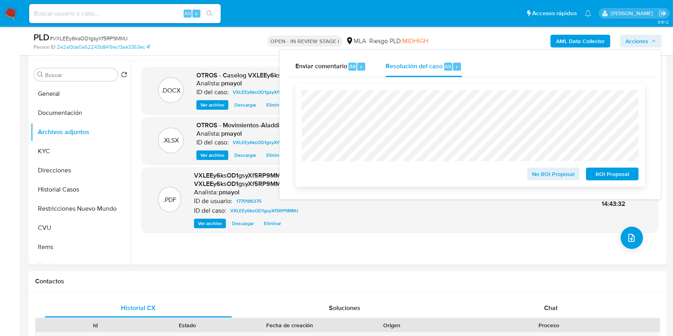
click at [563, 173] on span "No ROI Proposal" at bounding box center [554, 174] width 42 height 11
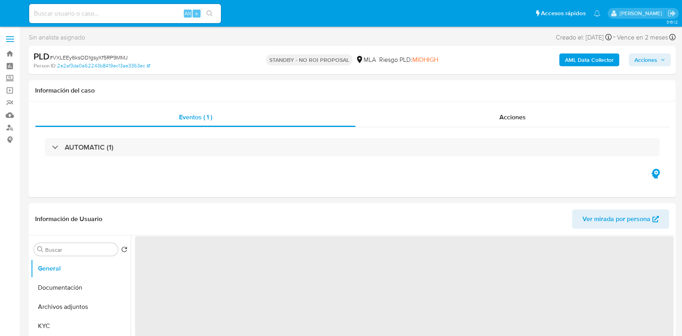
select select "10"
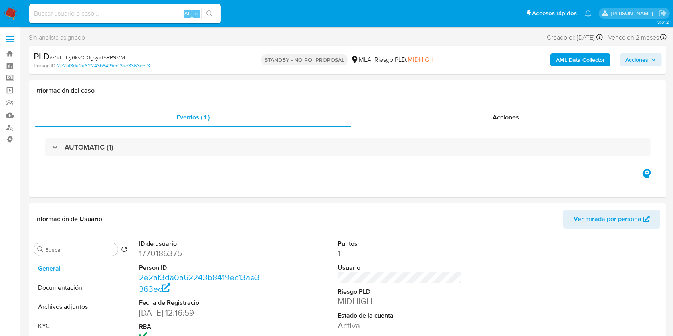
click at [157, 10] on input at bounding box center [125, 13] width 192 height 10
paste input "w78USCNwdreDfD2uIB3Vi2Bw"
type input "w78USCNwdreDfD2uIB3Vi2Bw"
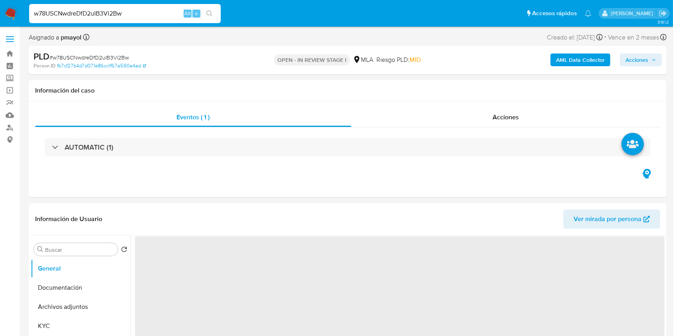
select select "10"
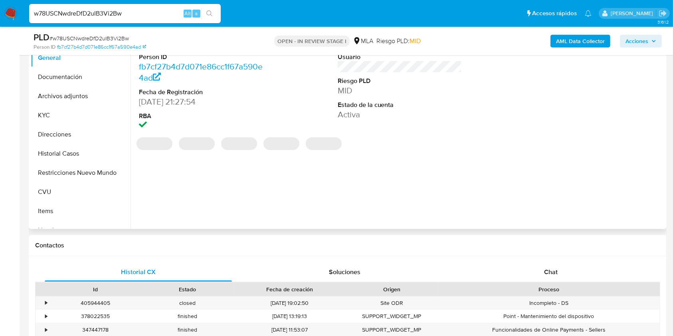
scroll to position [181, 0]
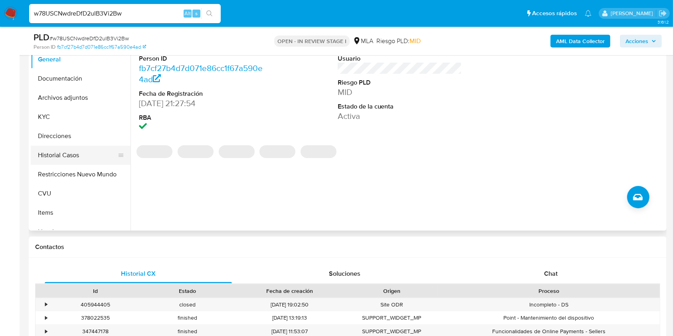
click at [62, 155] on button "Historial Casos" at bounding box center [77, 155] width 93 height 19
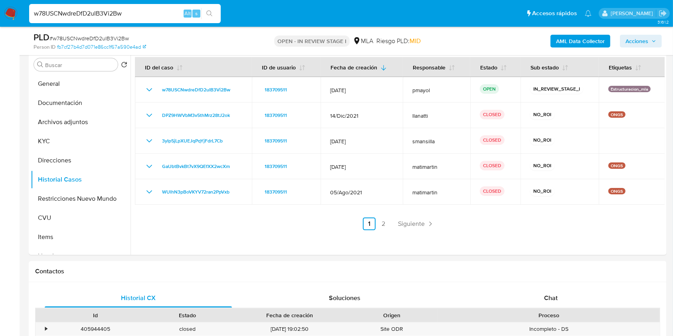
scroll to position [150, 0]
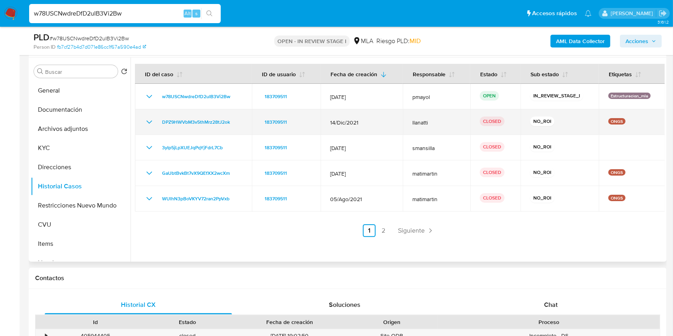
drag, startPoint x: 332, startPoint y: 123, endPoint x: 390, endPoint y: 116, distance: 58.3
click at [390, 116] on td "14/Dic/2021" at bounding box center [362, 122] width 82 height 26
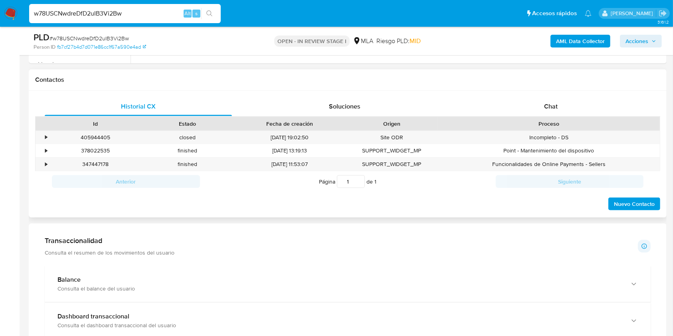
scroll to position [341, 0]
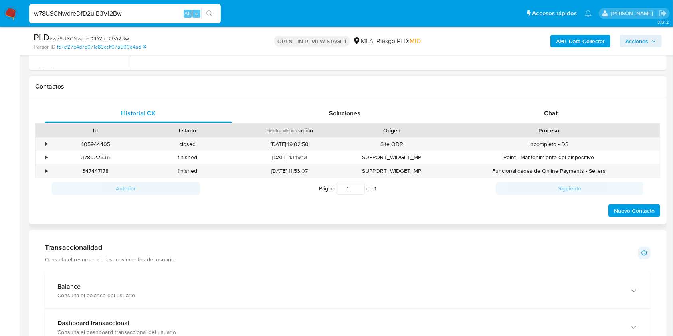
click at [556, 124] on div "Proceso" at bounding box center [549, 131] width 222 height 14
click at [554, 110] on span "Chat" at bounding box center [551, 113] width 14 height 9
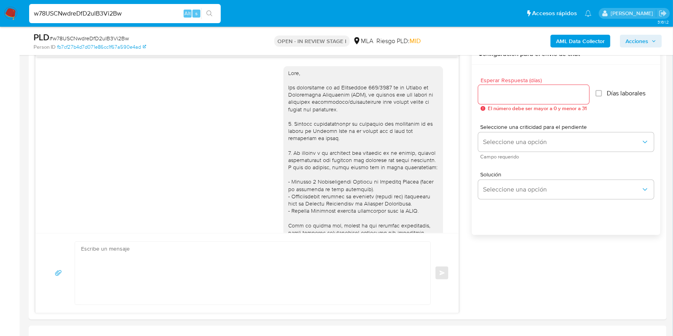
scroll to position [326, 0]
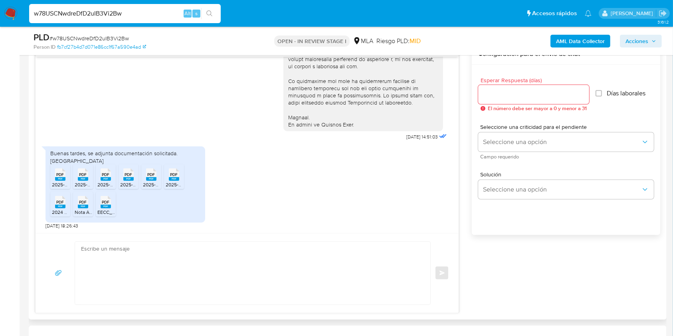
click at [58, 179] on rect at bounding box center [60, 179] width 10 height 4
click at [75, 182] on span "2025-04 DDJJ_Mensual_392483291.pdf" at bounding box center [118, 184] width 87 height 7
click at [107, 182] on span "2025-06 DDJJ_Mensual_398288473.pdf" at bounding box center [140, 184] width 87 height 7
click at [127, 181] on span "2025-07 DDJJ_Mensual_401043395.pdf" at bounding box center [163, 184] width 86 height 7
click at [147, 181] on span "2025-08 DDJJ_Mensual_403526679.pdf" at bounding box center [186, 184] width 87 height 7
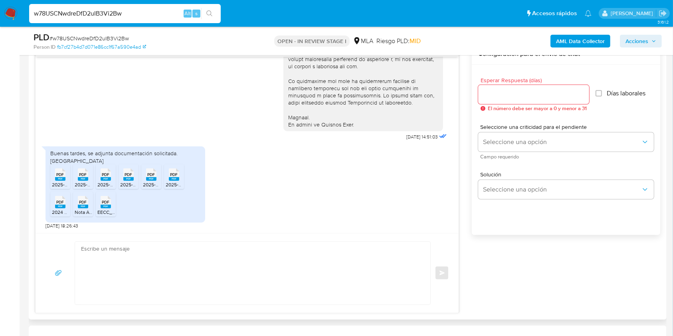
click at [171, 181] on icon "PDF" at bounding box center [174, 175] width 10 height 14
click at [64, 205] on rect at bounding box center [60, 207] width 10 height 4
click at [83, 209] on span "Nota Actividades.pdf" at bounding box center [97, 212] width 45 height 7
click at [104, 209] on span "EECC_30604098811_2024.pdf" at bounding box center [129, 212] width 65 height 7
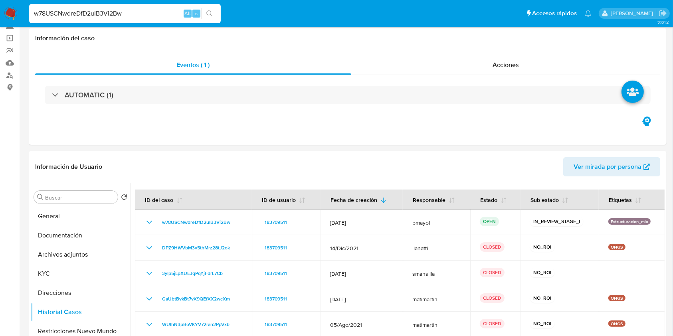
scroll to position [0, 0]
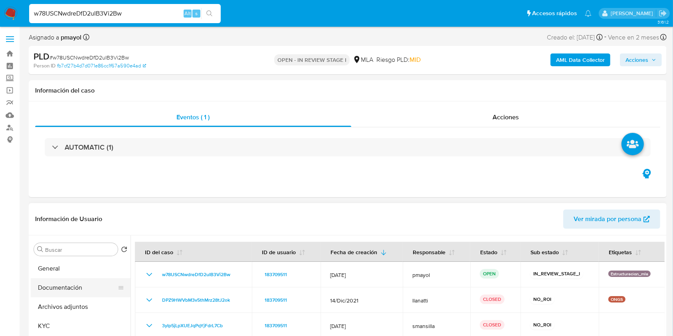
click at [62, 282] on button "Documentación" at bounding box center [77, 287] width 93 height 19
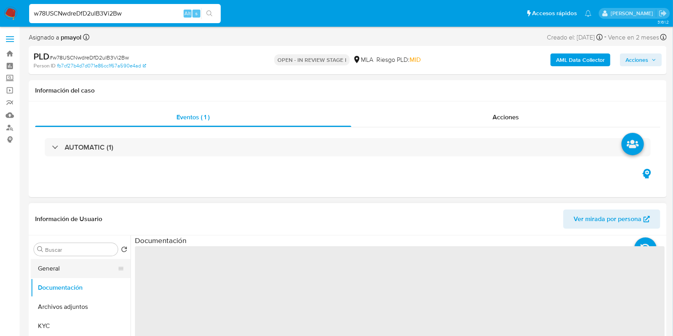
click at [60, 269] on button "General" at bounding box center [77, 268] width 93 height 19
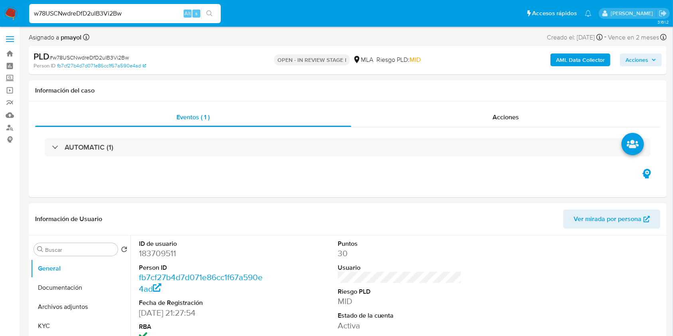
click at [161, 254] on dd "183709511" at bounding box center [201, 253] width 125 height 11
copy dd "183709511"
